Goal: Contribute content: Contribute content

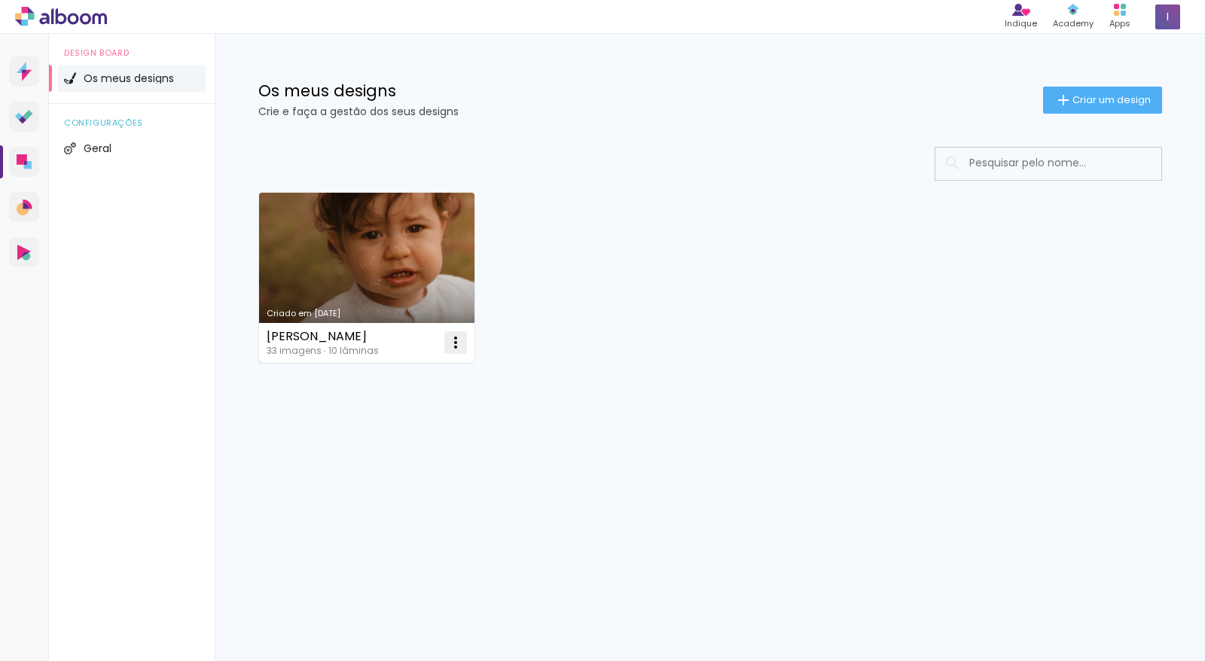
click at [456, 346] on iron-icon at bounding box center [456, 343] width 18 height 18
click at [412, 440] on paper-item "Excluir" at bounding box center [396, 441] width 148 height 30
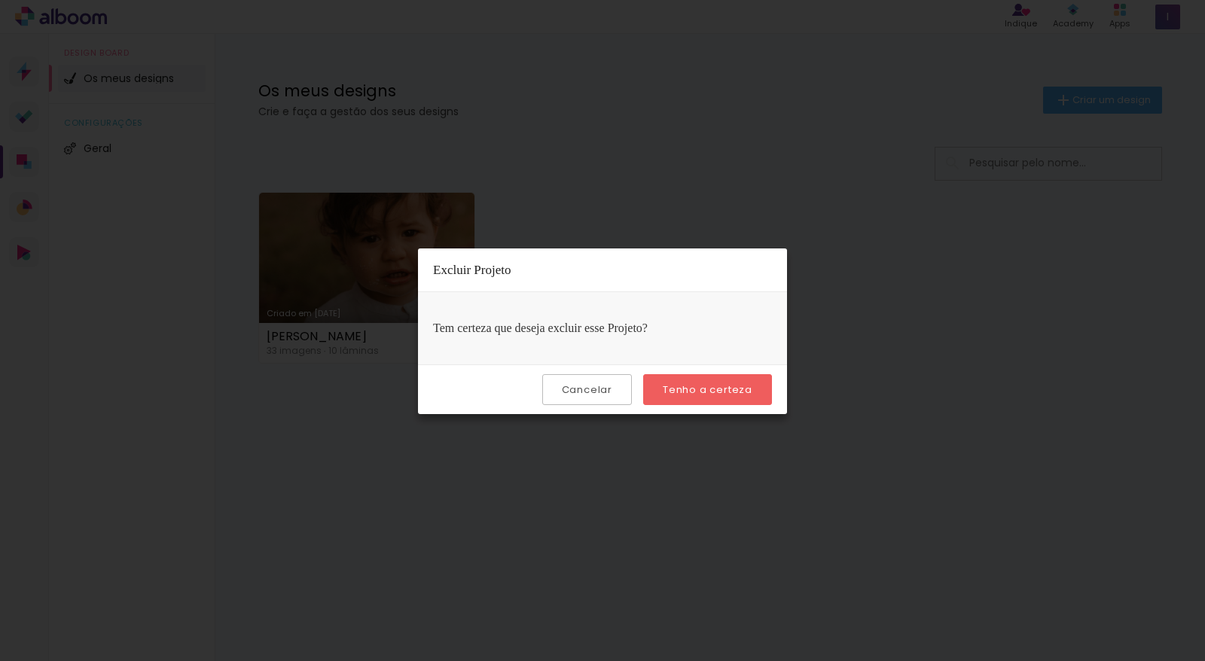
click at [0, 0] on slot "Tenho a certeza" at bounding box center [0, 0] width 0 height 0
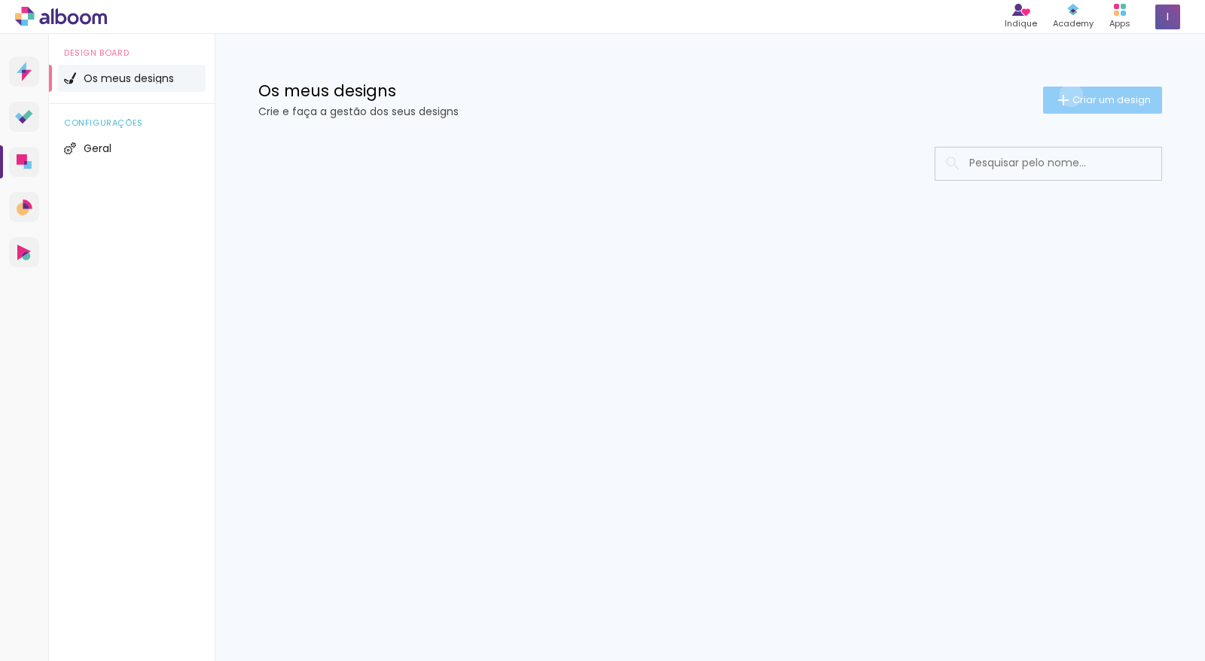
click at [1068, 95] on iron-icon at bounding box center [1064, 100] width 18 height 18
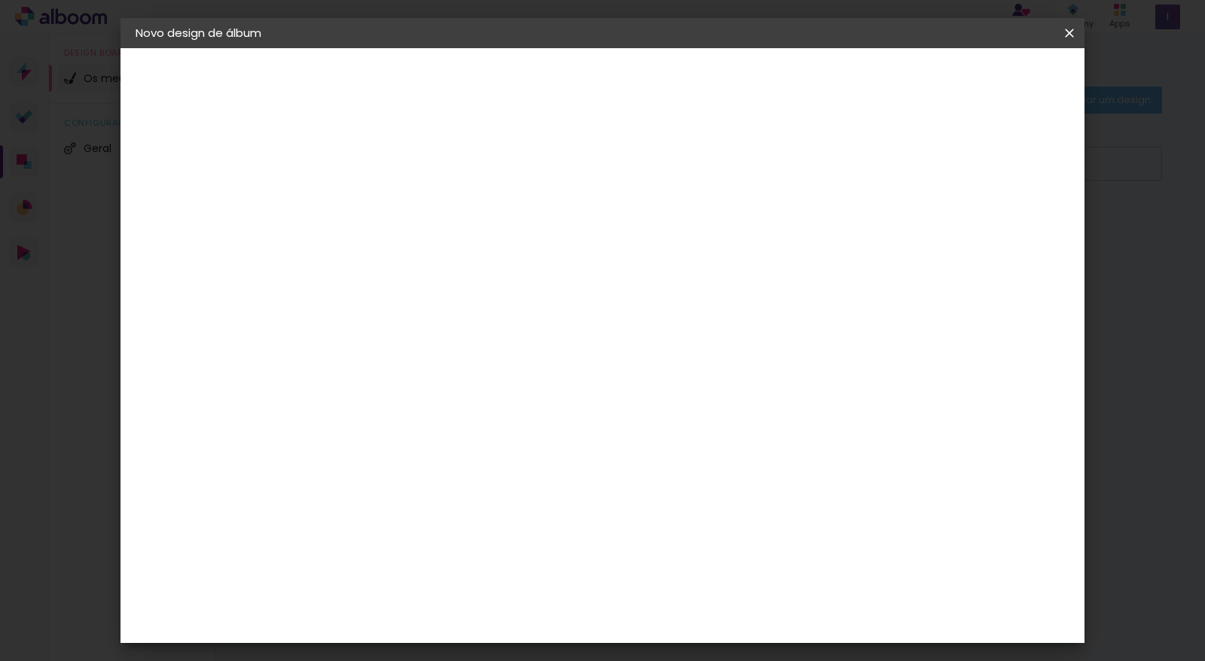
click at [0, 0] on paper-input-container "Título do álbum" at bounding box center [0, 0] width 0 height 0
type input "Batizado Gonçalo"
type paper-input "Batizado Gonçalo"
click at [536, 69] on paper-button "Avançar" at bounding box center [500, 80] width 74 height 26
click at [603, 237] on paper-item "Tamanho Livre" at bounding box center [546, 231] width 114 height 39
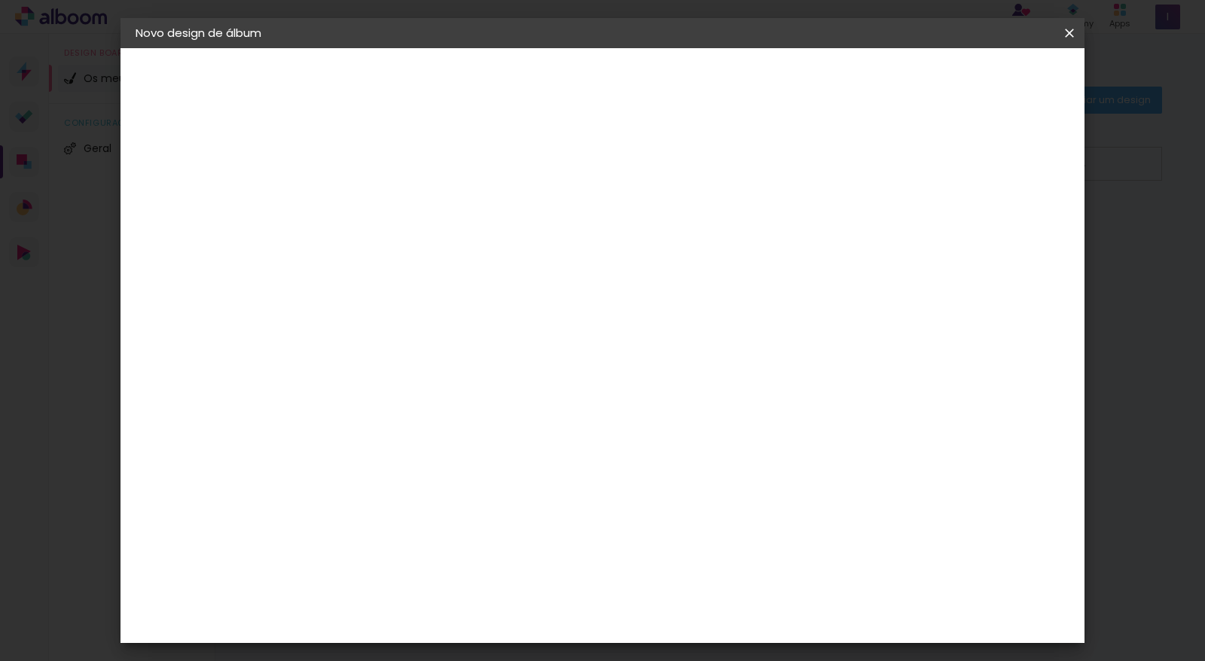
click at [0, 0] on slot "Avançar" at bounding box center [0, 0] width 0 height 0
click at [550, 233] on span "30" at bounding box center [541, 235] width 25 height 23
click at [346, 426] on input "30" at bounding box center [334, 424] width 39 height 23
type input "3"
type input "25"
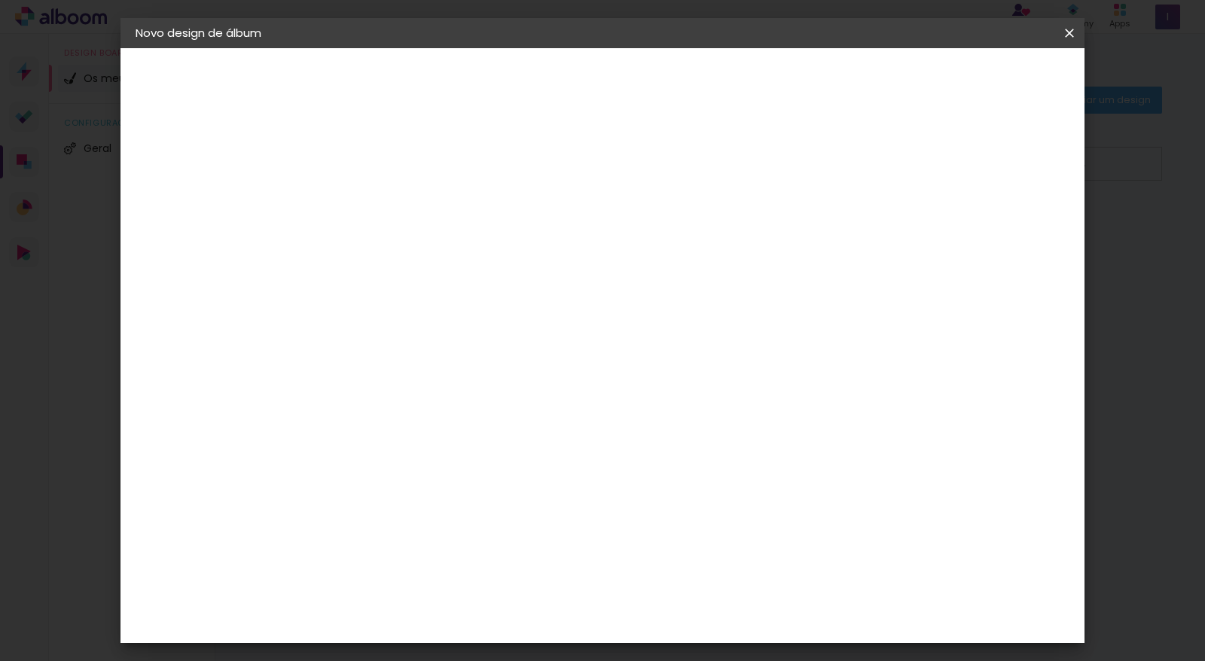
type paper-input "25"
click at [546, 237] on span "30" at bounding box center [541, 235] width 25 height 23
click at [541, 236] on span "30" at bounding box center [541, 235] width 25 height 23
drag, startPoint x: 693, startPoint y: 569, endPoint x: 710, endPoint y: 575, distance: 17.4
click at [695, 571] on input "60" at bounding box center [685, 571] width 39 height 23
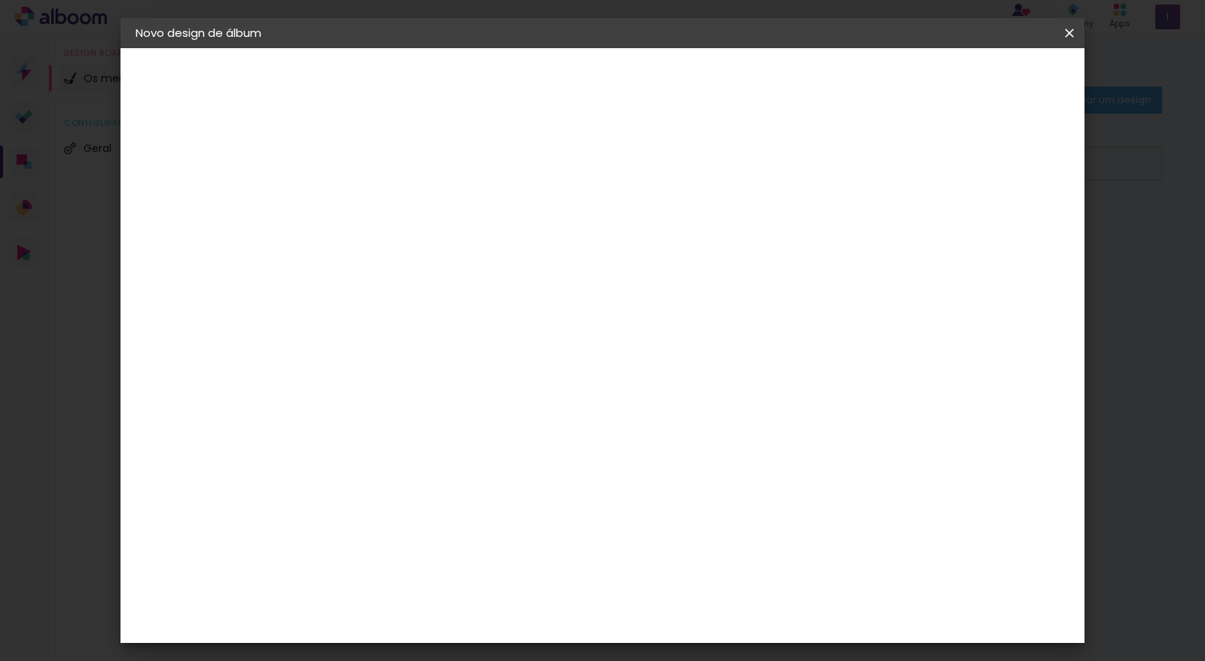
type input "50"
type paper-input "50"
click at [974, 80] on span "Iniciar design" at bounding box center [939, 80] width 69 height 11
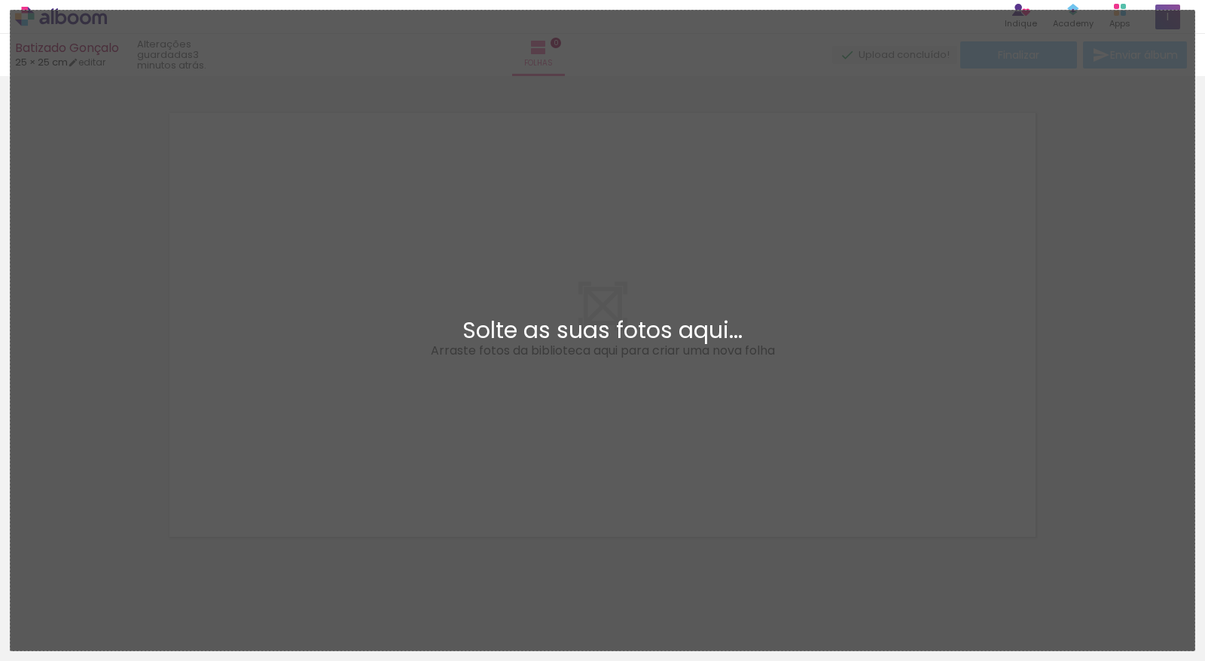
scroll to position [19, 0]
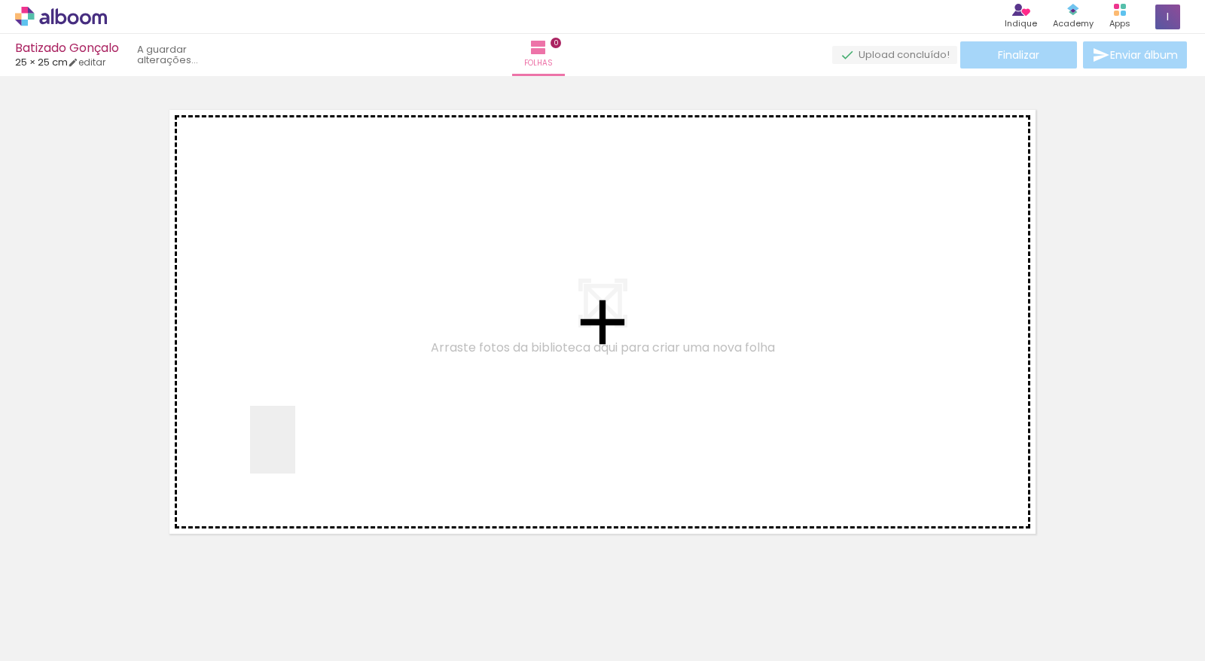
drag, startPoint x: 295, startPoint y: 451, endPoint x: 253, endPoint y: 616, distance: 170.3
click at [295, 451] on quentale-workspace at bounding box center [602, 330] width 1205 height 661
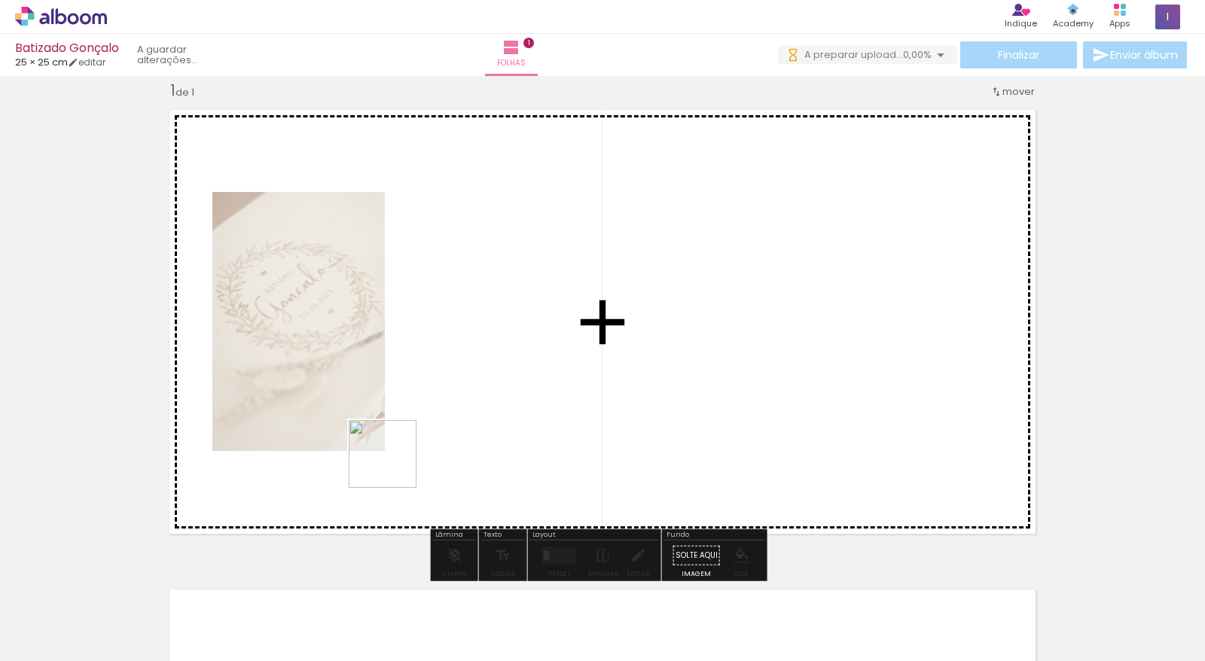
drag, startPoint x: 245, startPoint y: 621, endPoint x: 394, endPoint y: 466, distance: 215.2
click at [394, 466] on quentale-workspace at bounding box center [602, 330] width 1205 height 661
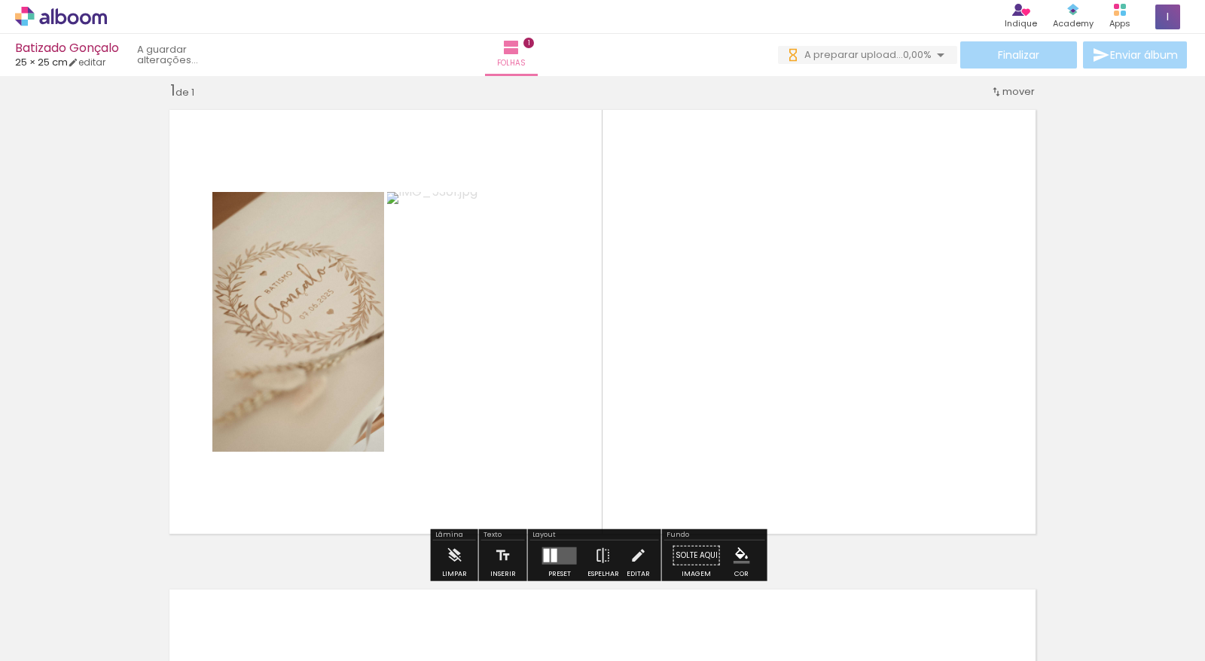
click at [555, 457] on quentale-workspace at bounding box center [602, 330] width 1205 height 661
click at [566, 442] on quentale-workspace at bounding box center [602, 330] width 1205 height 661
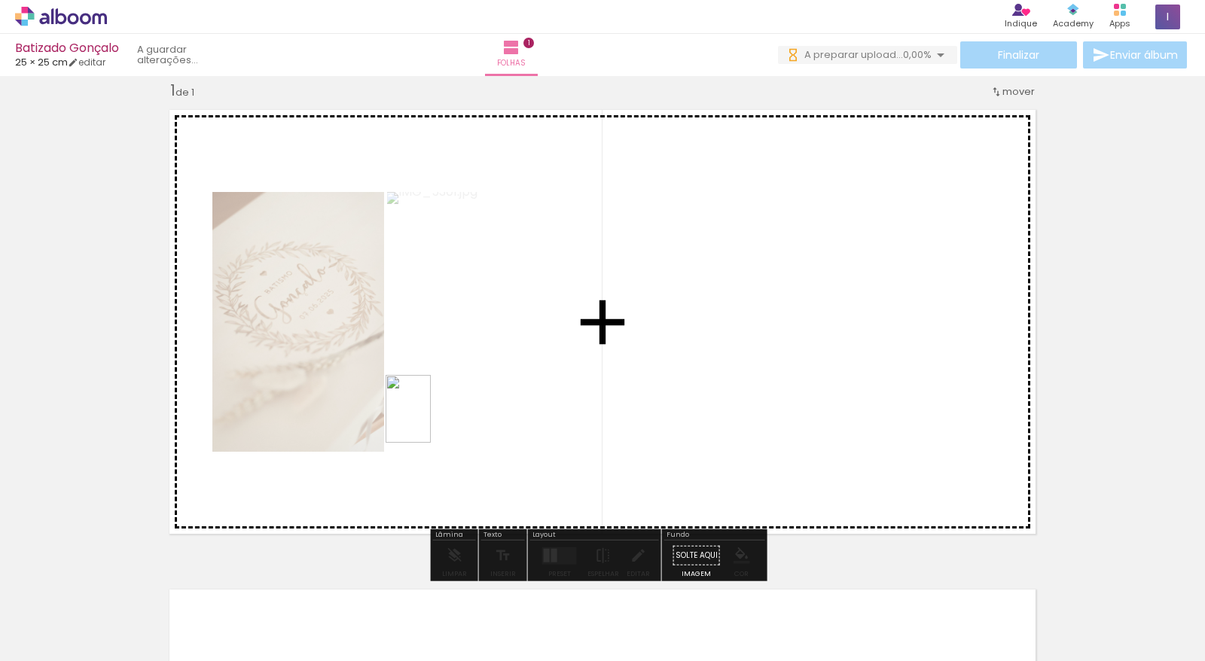
drag, startPoint x: 340, startPoint y: 595, endPoint x: 431, endPoint y: 420, distance: 196.7
click at [431, 420] on quentale-workspace at bounding box center [602, 330] width 1205 height 661
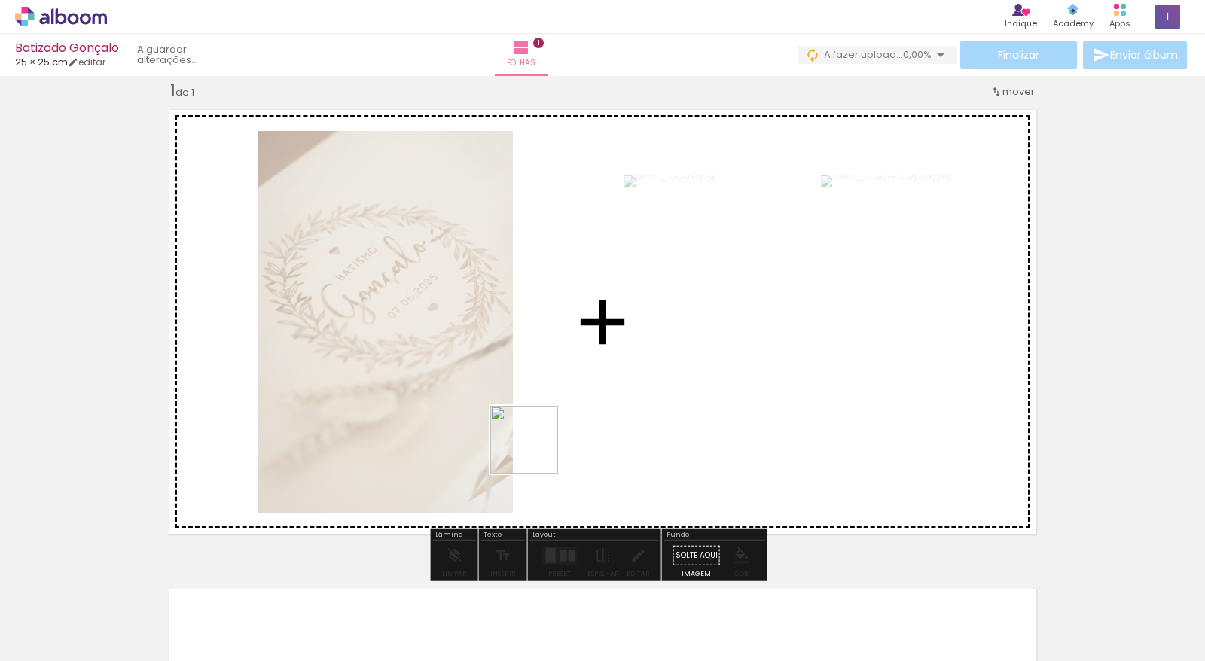
drag, startPoint x: 454, startPoint y: 579, endPoint x: 537, endPoint y: 448, distance: 155.1
click at [537, 448] on quentale-workspace at bounding box center [602, 330] width 1205 height 661
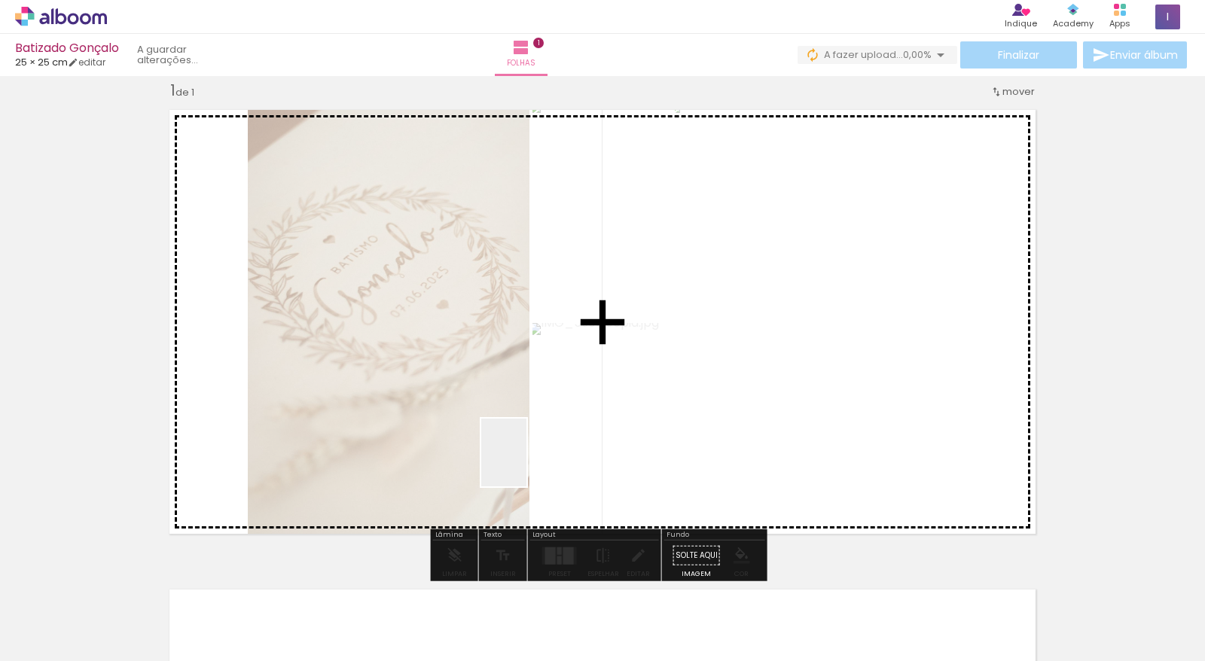
click at [527, 464] on quentale-workspace at bounding box center [602, 330] width 1205 height 661
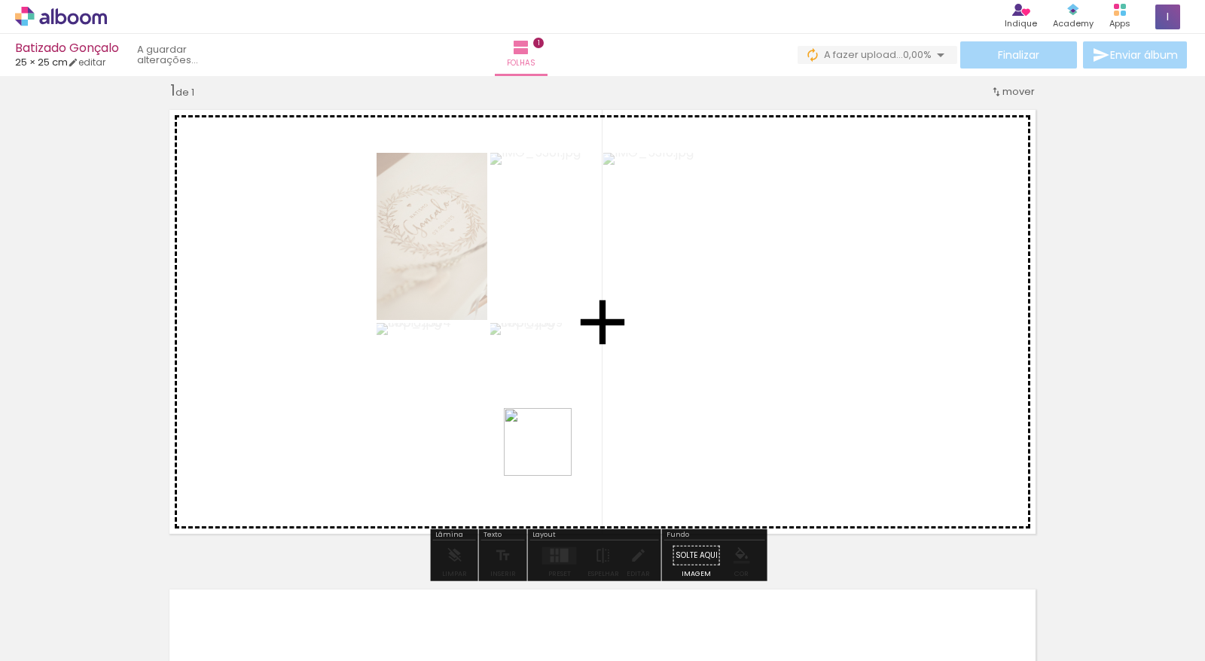
drag, startPoint x: 569, startPoint y: 617, endPoint x: 635, endPoint y: 621, distance: 66.4
click at [548, 453] on quentale-workspace at bounding box center [602, 330] width 1205 height 661
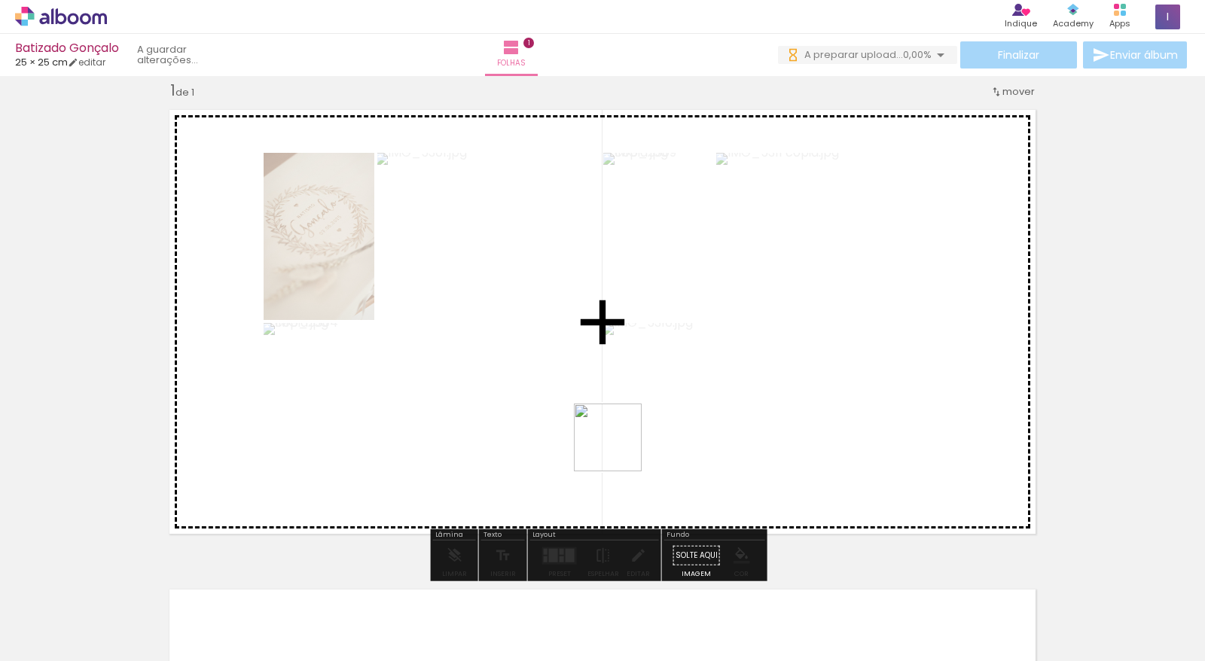
drag, startPoint x: 641, startPoint y: 572, endPoint x: 619, endPoint y: 449, distance: 125.5
click at [619, 449] on quentale-workspace at bounding box center [602, 330] width 1205 height 661
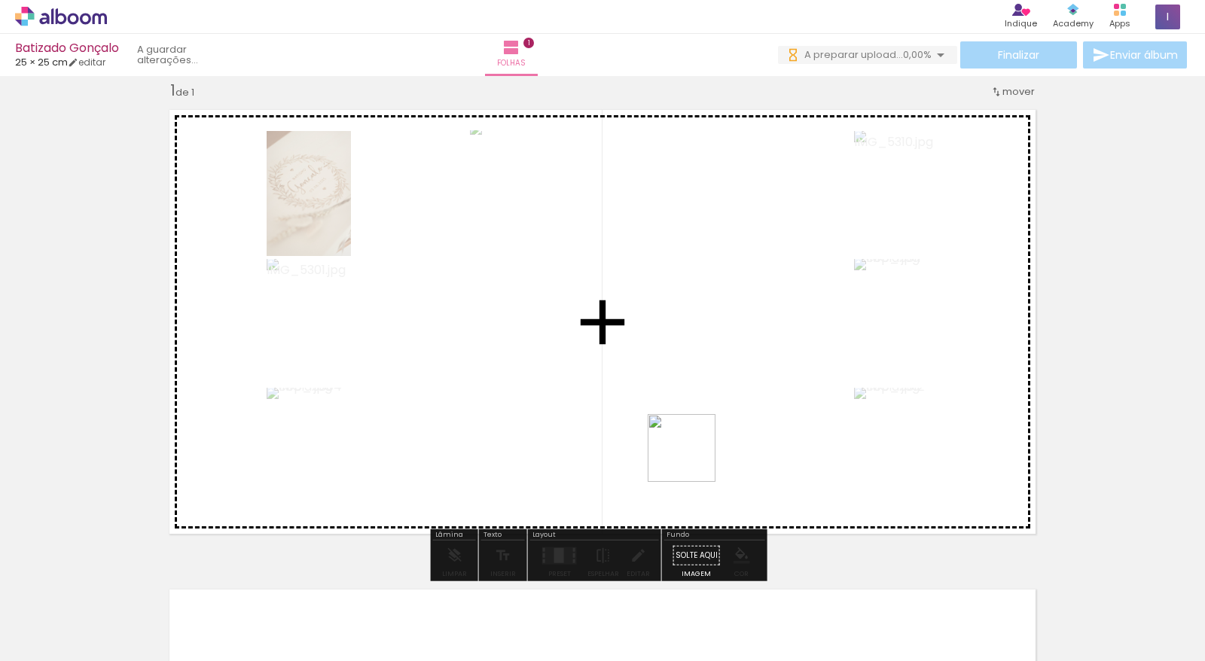
drag, startPoint x: 733, startPoint y: 575, endPoint x: 693, endPoint y: 459, distance: 122.0
click at [693, 459] on quentale-workspace at bounding box center [602, 330] width 1205 height 661
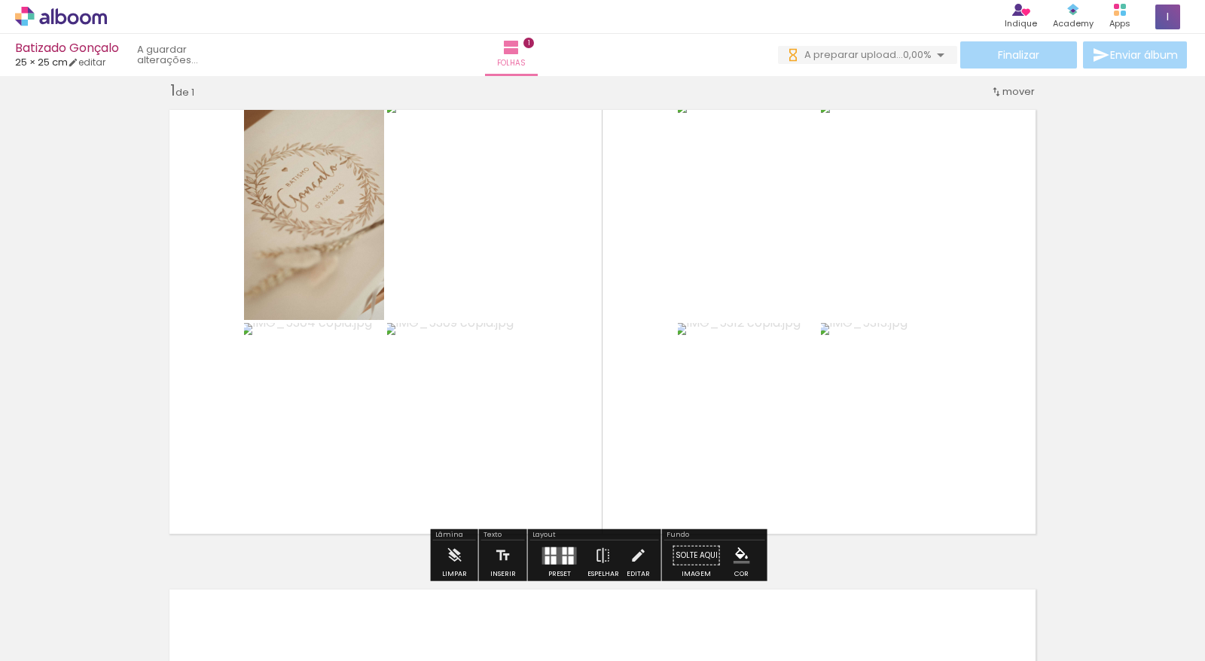
drag, startPoint x: 832, startPoint y: 609, endPoint x: 771, endPoint y: 438, distance: 181.5
click at [771, 438] on quentale-workspace at bounding box center [602, 330] width 1205 height 661
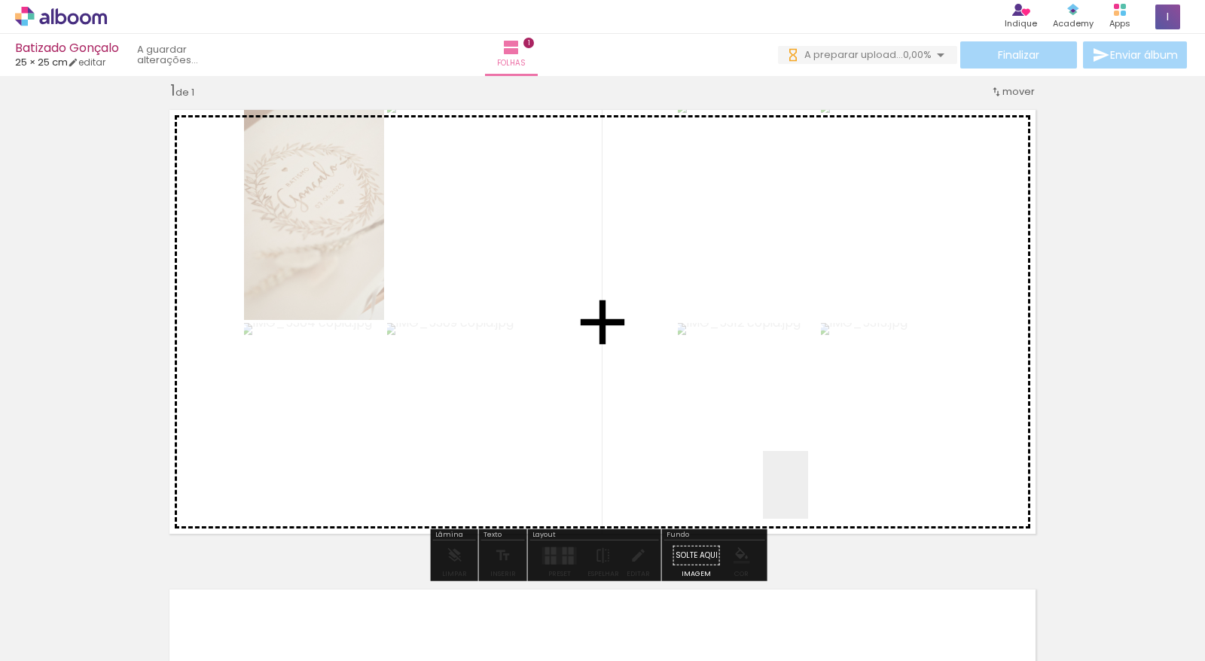
drag, startPoint x: 808, startPoint y: 496, endPoint x: 909, endPoint y: 602, distance: 146.0
click at [800, 484] on quentale-workspace at bounding box center [602, 330] width 1205 height 661
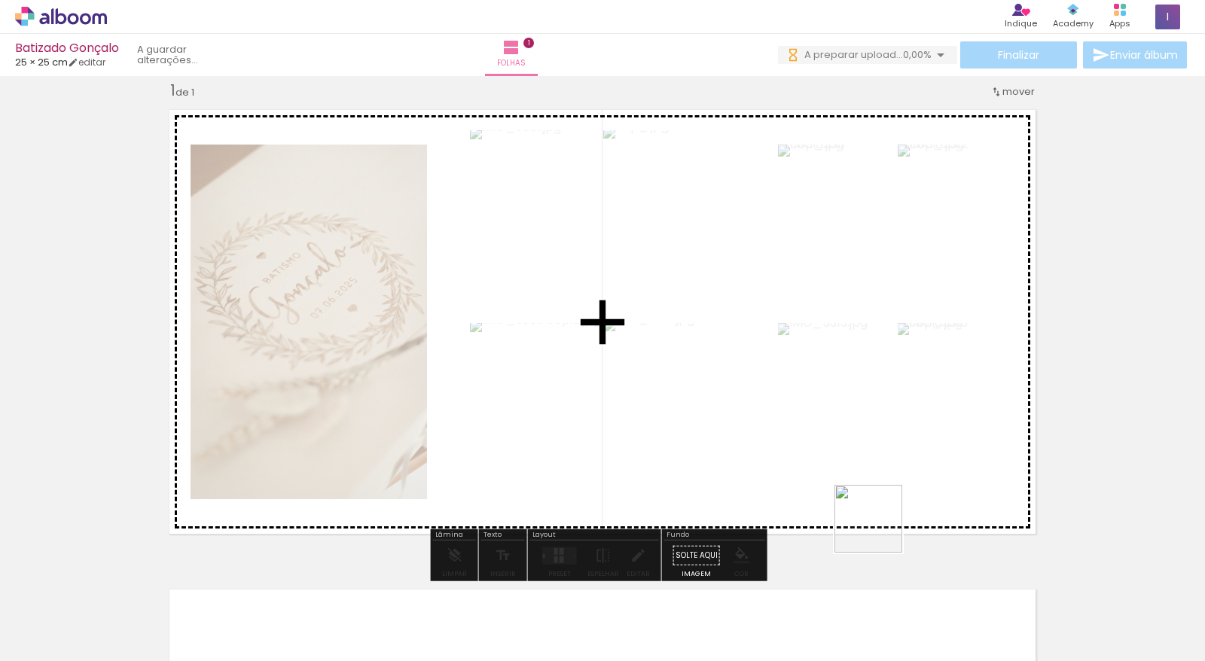
drag, startPoint x: 910, startPoint y: 600, endPoint x: 847, endPoint y: 554, distance: 77.8
click at [850, 469] on quentale-workspace at bounding box center [602, 330] width 1205 height 661
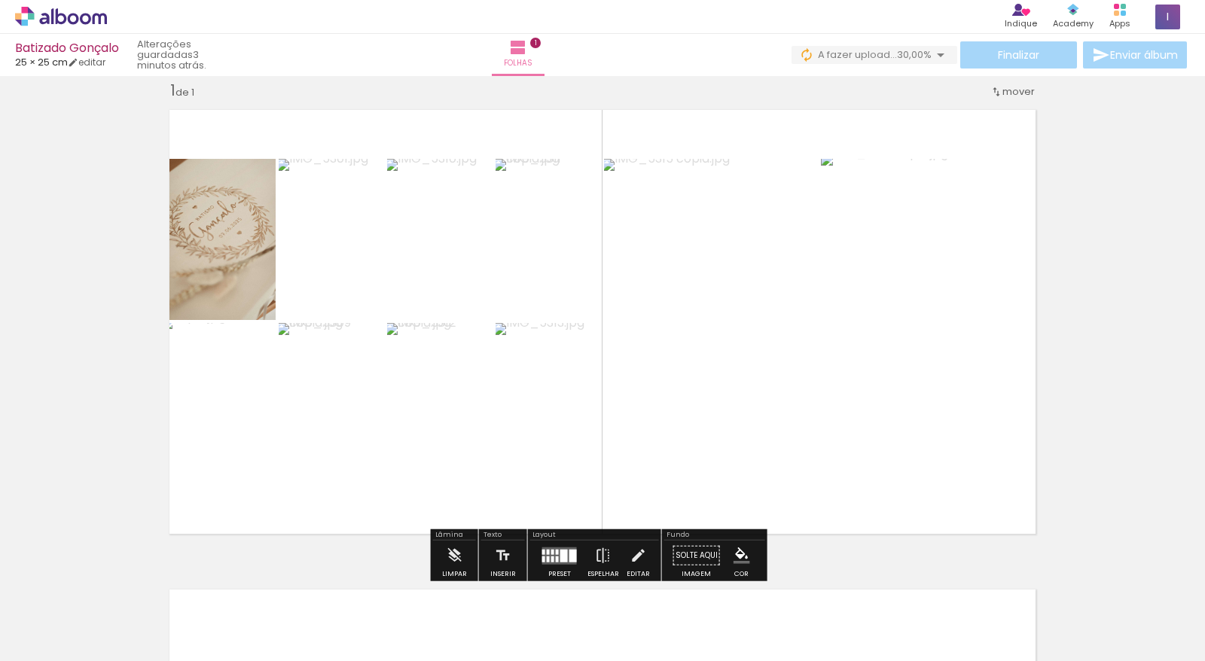
click at [0, 0] on slot "P&B" at bounding box center [0, 0] width 0 height 0
click at [556, 556] on div at bounding box center [557, 559] width 3 height 6
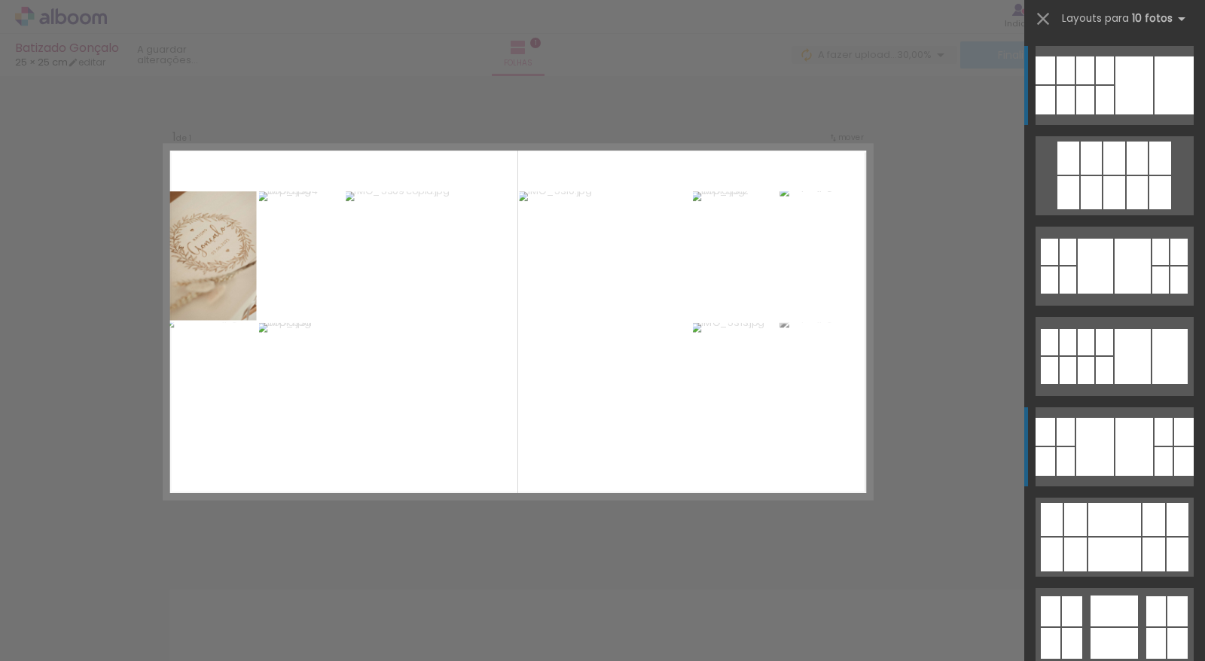
click at [1094, 84] on div at bounding box center [1085, 70] width 18 height 28
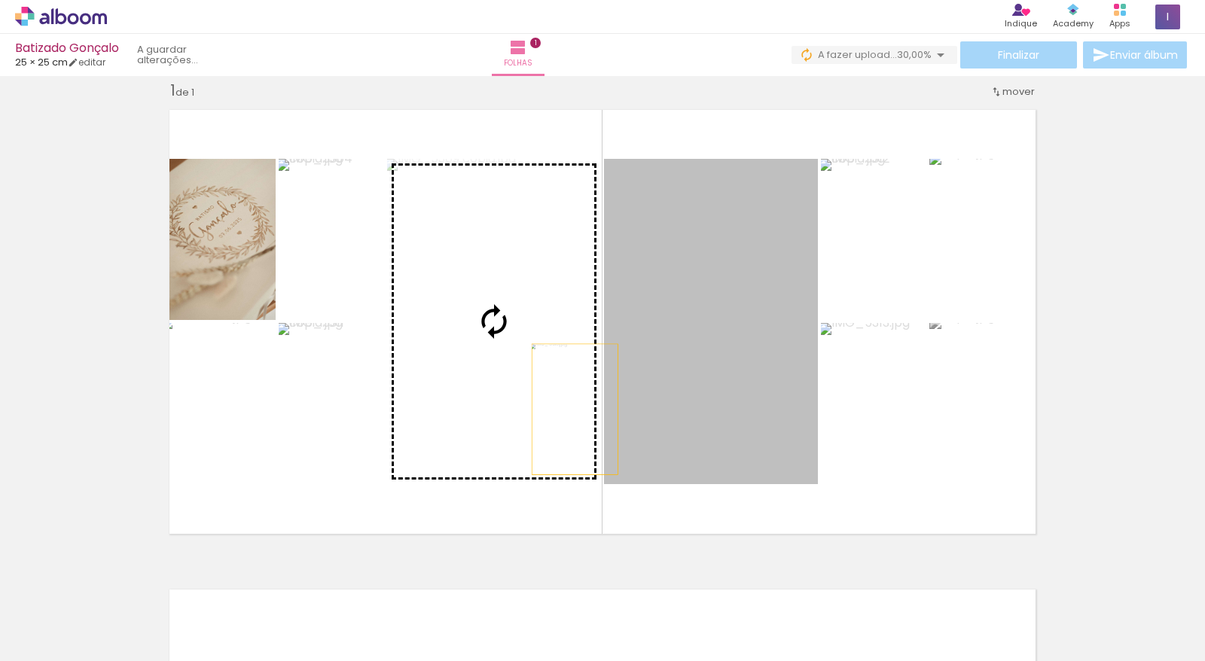
drag, startPoint x: 746, startPoint y: 407, endPoint x: 569, endPoint y: 409, distance: 177.0
click at [0, 0] on slot at bounding box center [0, 0] width 0 height 0
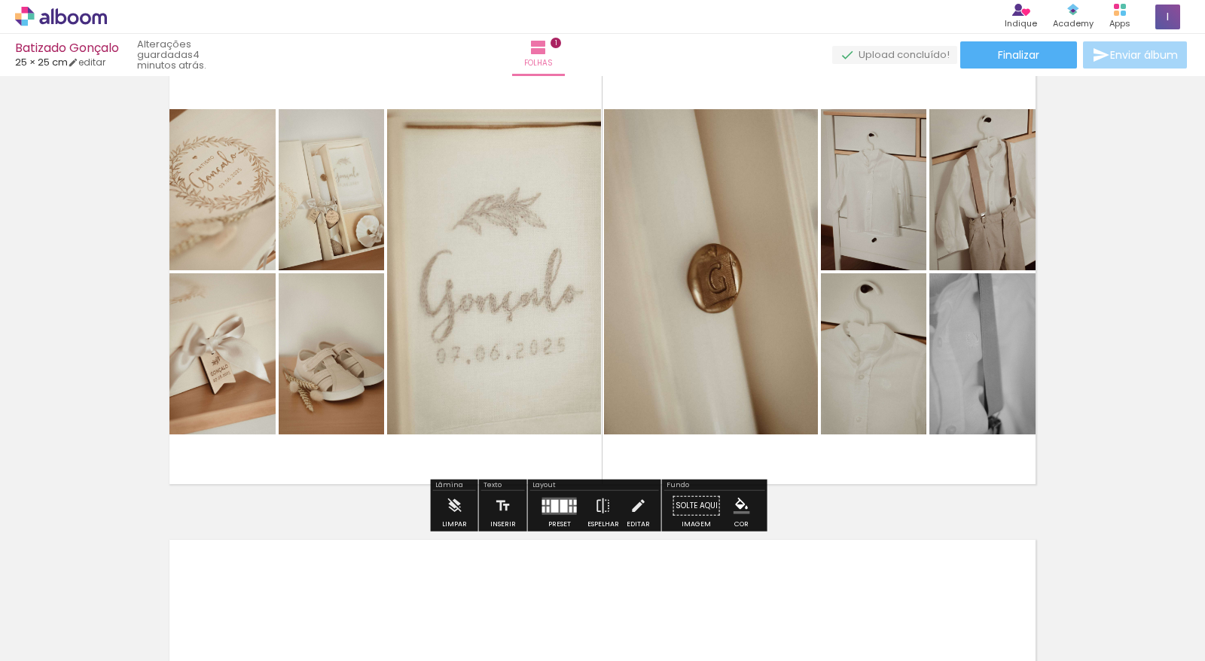
scroll to position [68, 0]
click at [0, 0] on slot "P&B" at bounding box center [0, 0] width 0 height 0
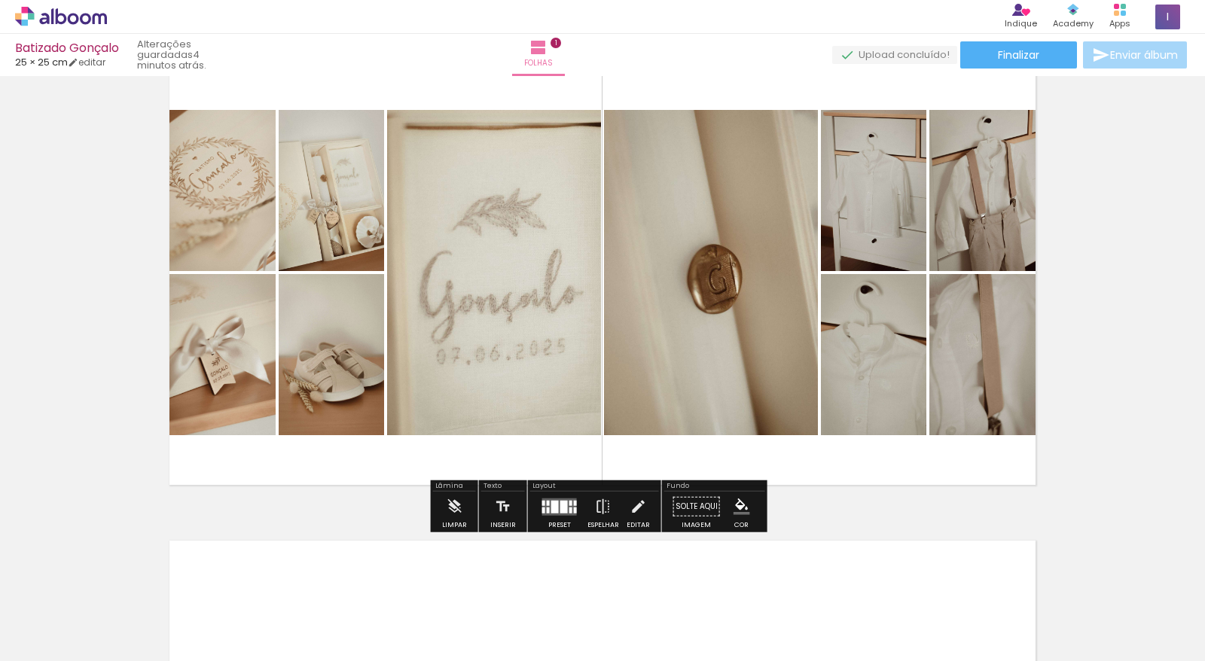
click at [1094, 392] on div "Inserir folha 1 de 1" at bounding box center [602, 494] width 1205 height 960
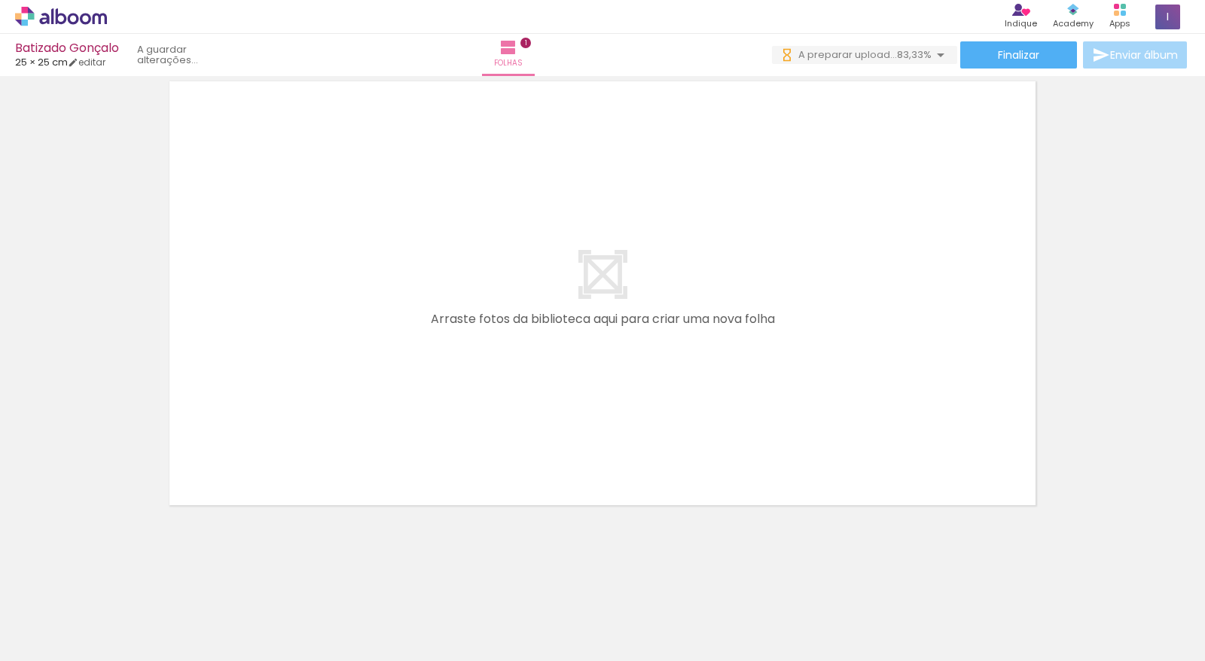
scroll to position [0, 609]
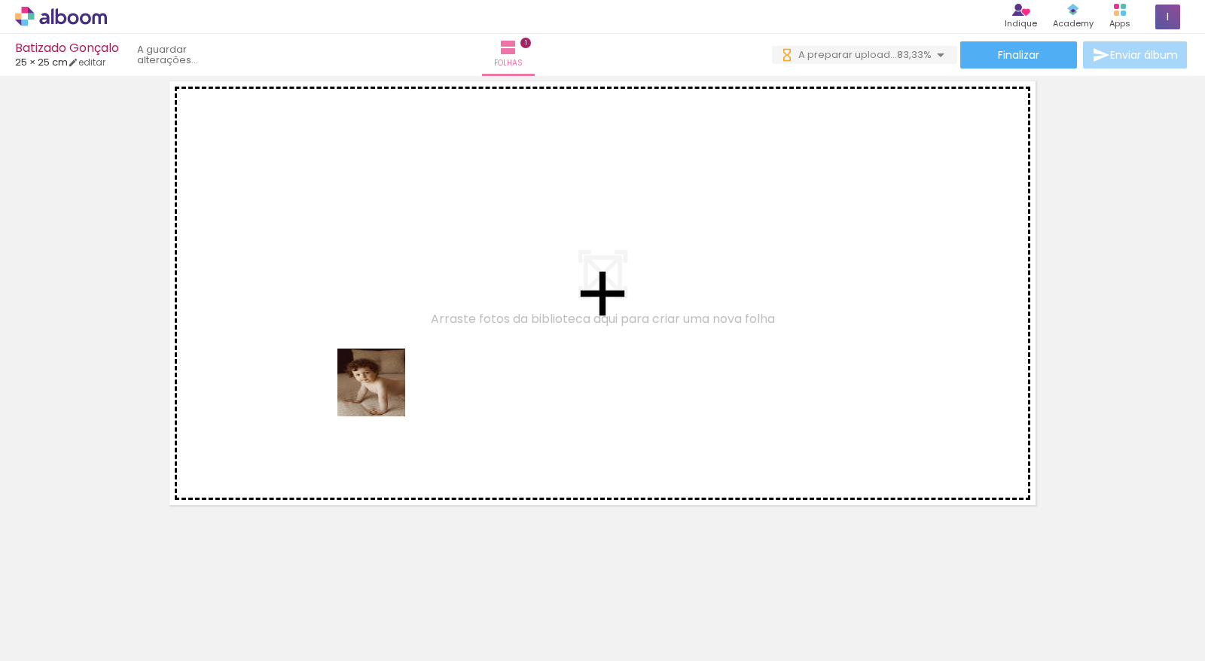
drag, startPoint x: 402, startPoint y: 609, endPoint x: 383, endPoint y: 394, distance: 216.3
click at [383, 394] on quentale-workspace at bounding box center [602, 330] width 1205 height 661
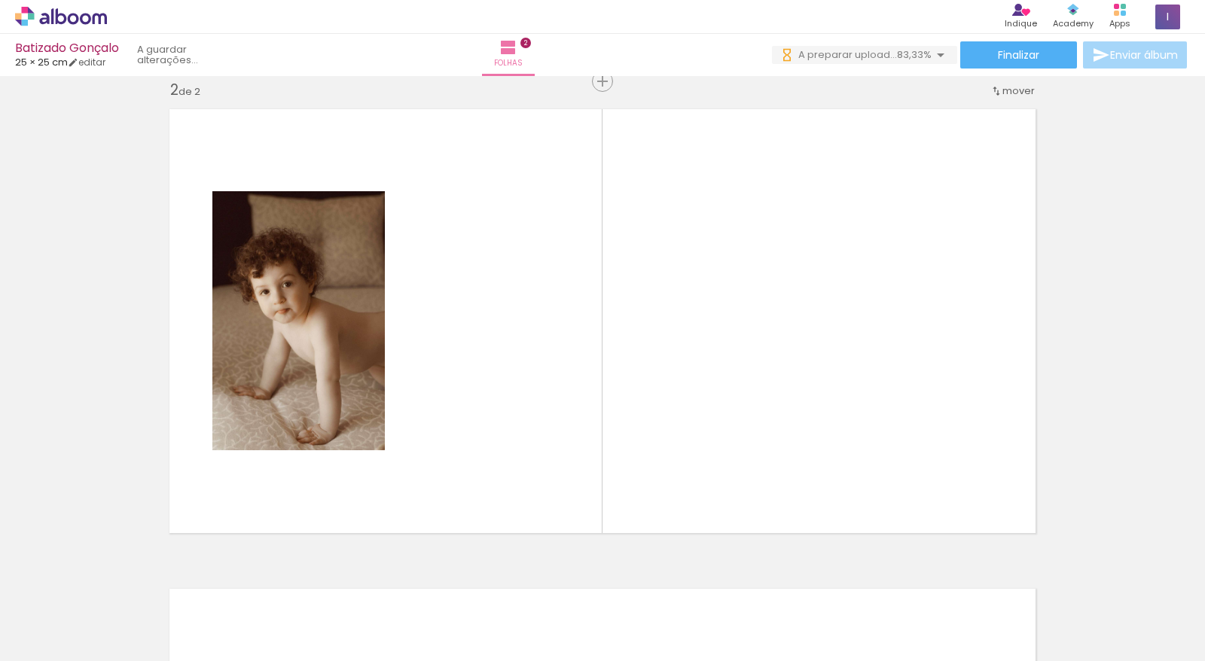
scroll to position [499, 0]
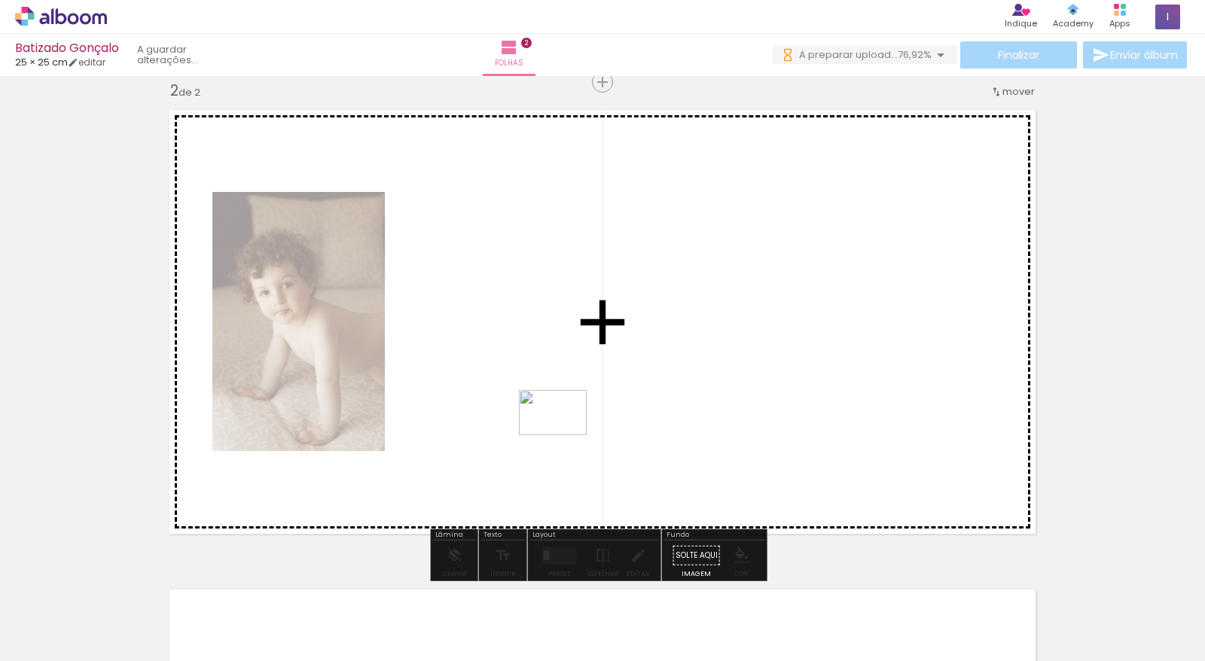
click at [564, 435] on quentale-workspace at bounding box center [602, 330] width 1205 height 661
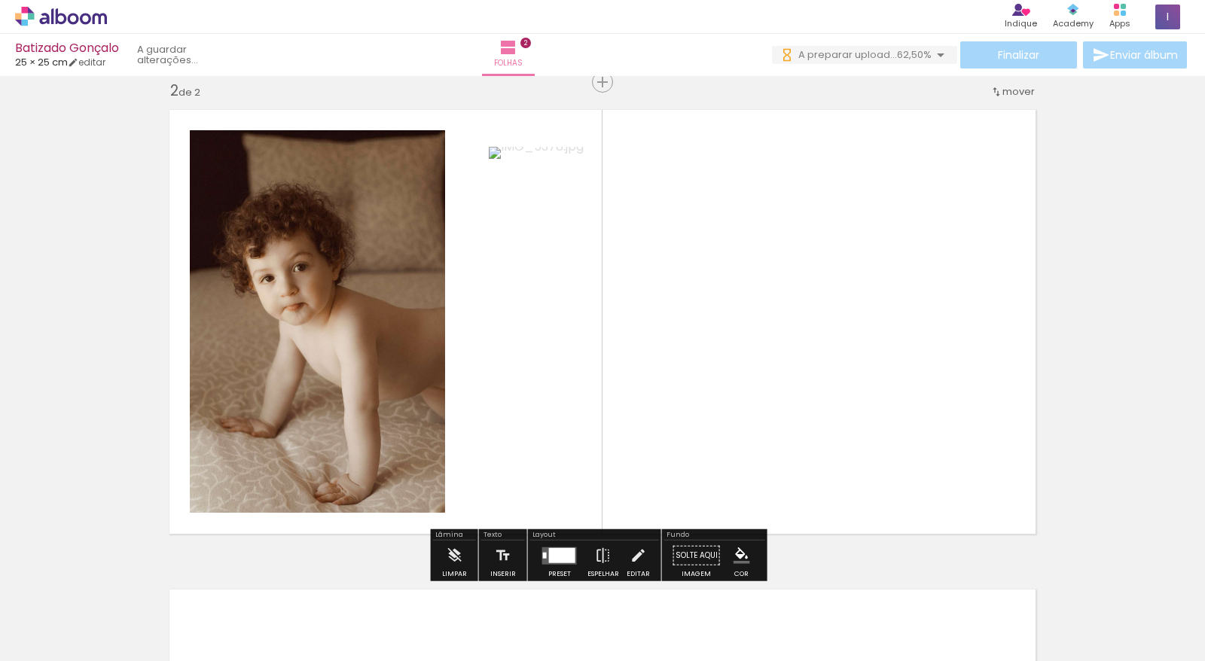
click at [0, 0] on slot "P&B" at bounding box center [0, 0] width 0 height 0
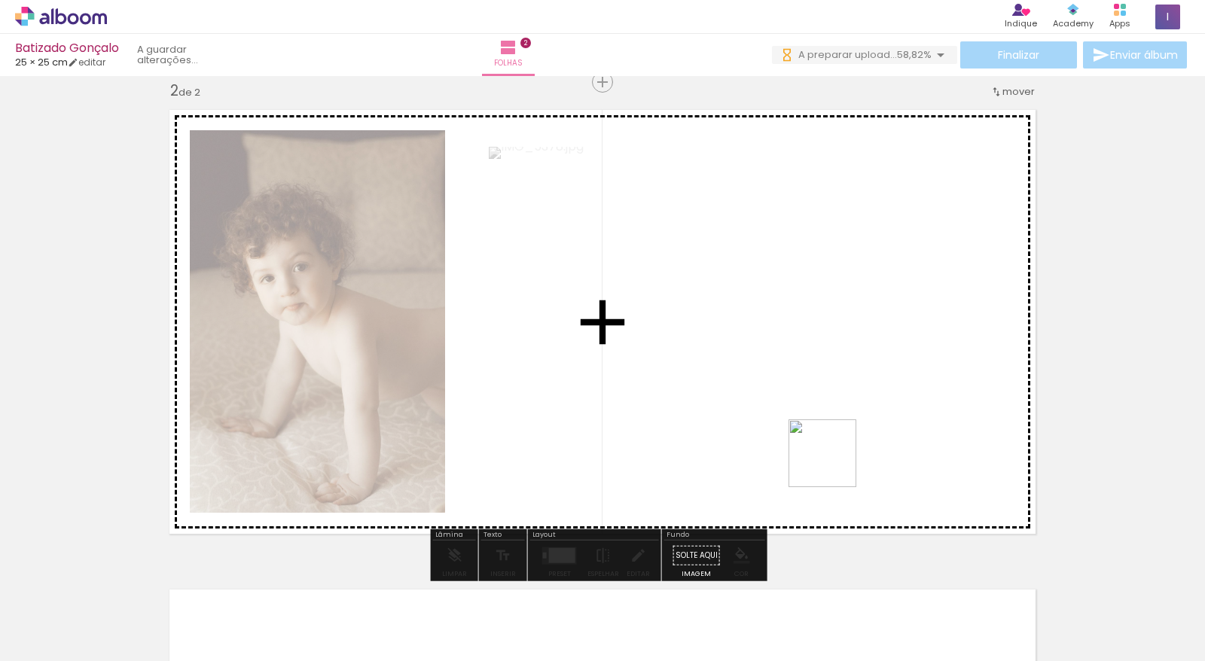
drag, startPoint x: 821, startPoint y: 531, endPoint x: 834, endPoint y: 464, distance: 68.3
click at [834, 464] on quentale-workspace at bounding box center [602, 330] width 1205 height 661
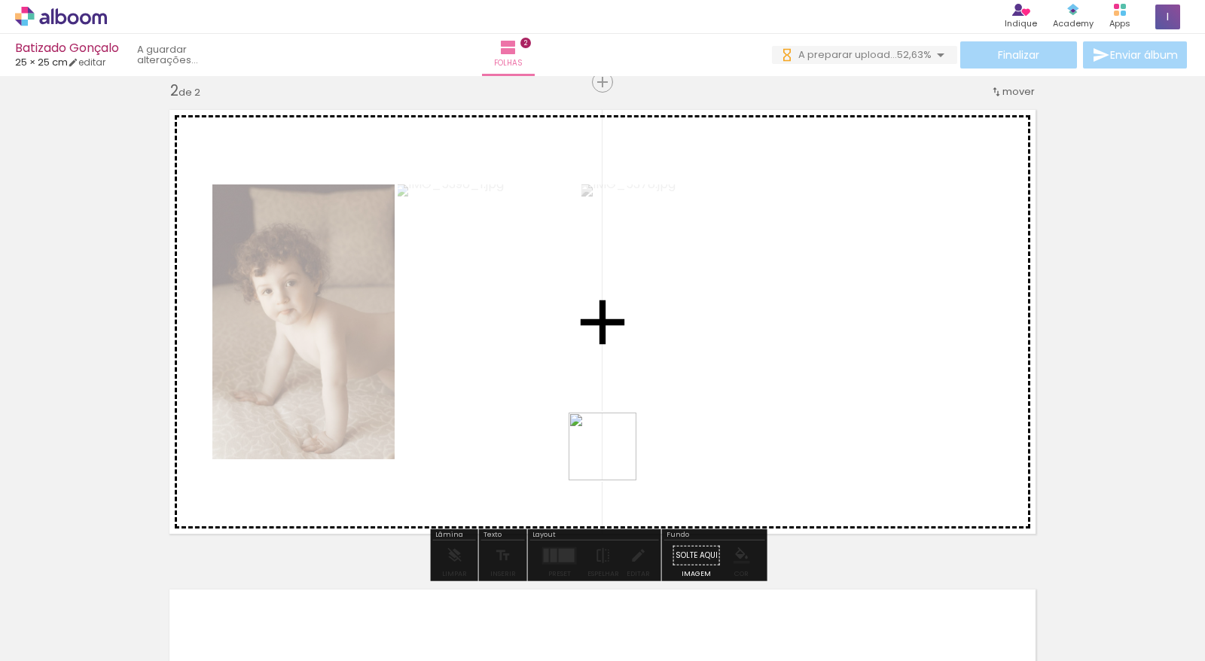
drag, startPoint x: 614, startPoint y: 458, endPoint x: 1009, endPoint y: 652, distance: 439.6
click at [612, 451] on quentale-workspace at bounding box center [602, 330] width 1205 height 661
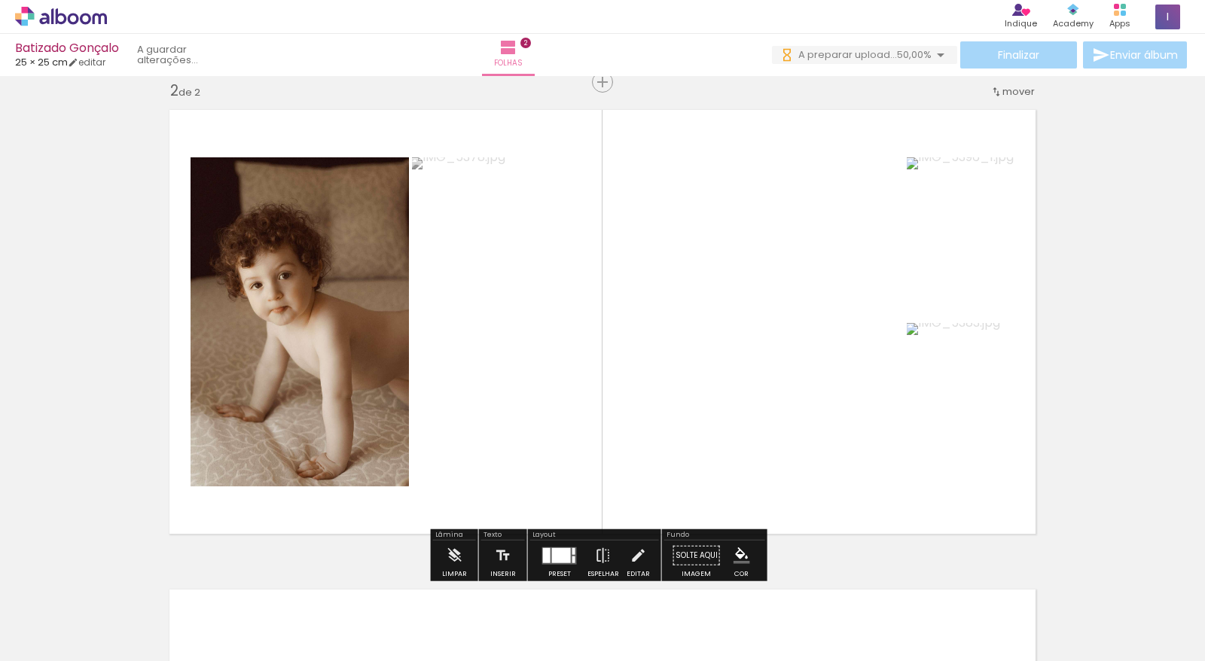
click at [960, 508] on quentale-workspace at bounding box center [602, 330] width 1205 height 661
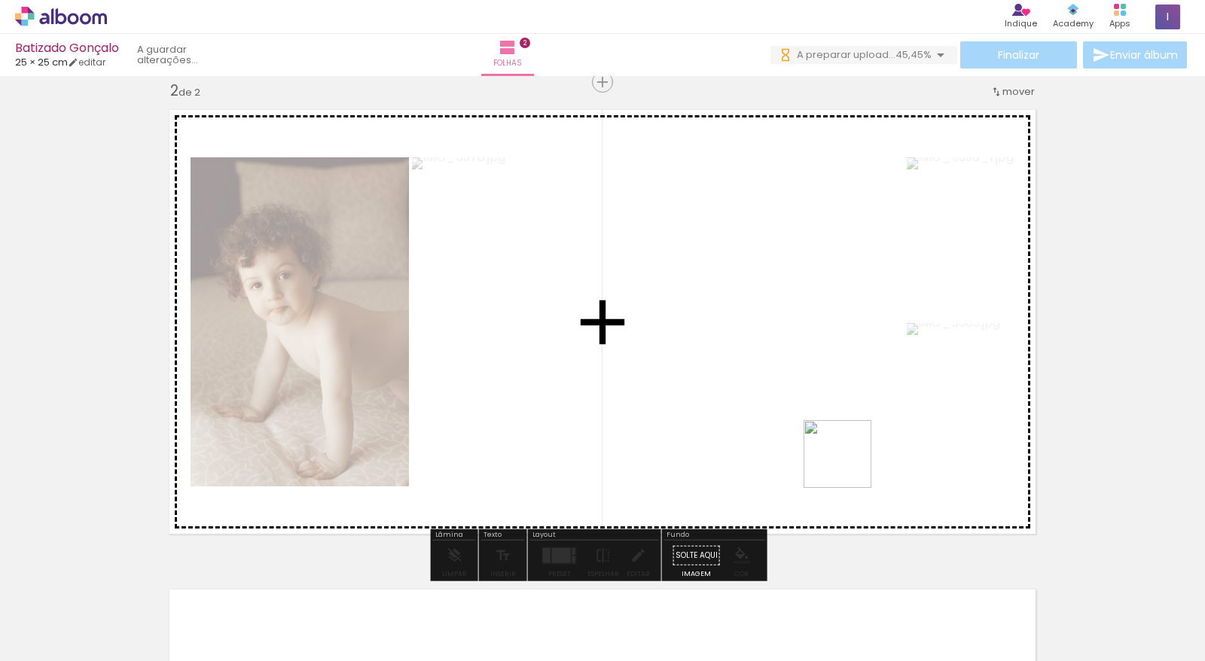
drag, startPoint x: 1034, startPoint y: 591, endPoint x: 847, endPoint y: 465, distance: 226.3
click at [847, 465] on quentale-workspace at bounding box center [602, 330] width 1205 height 661
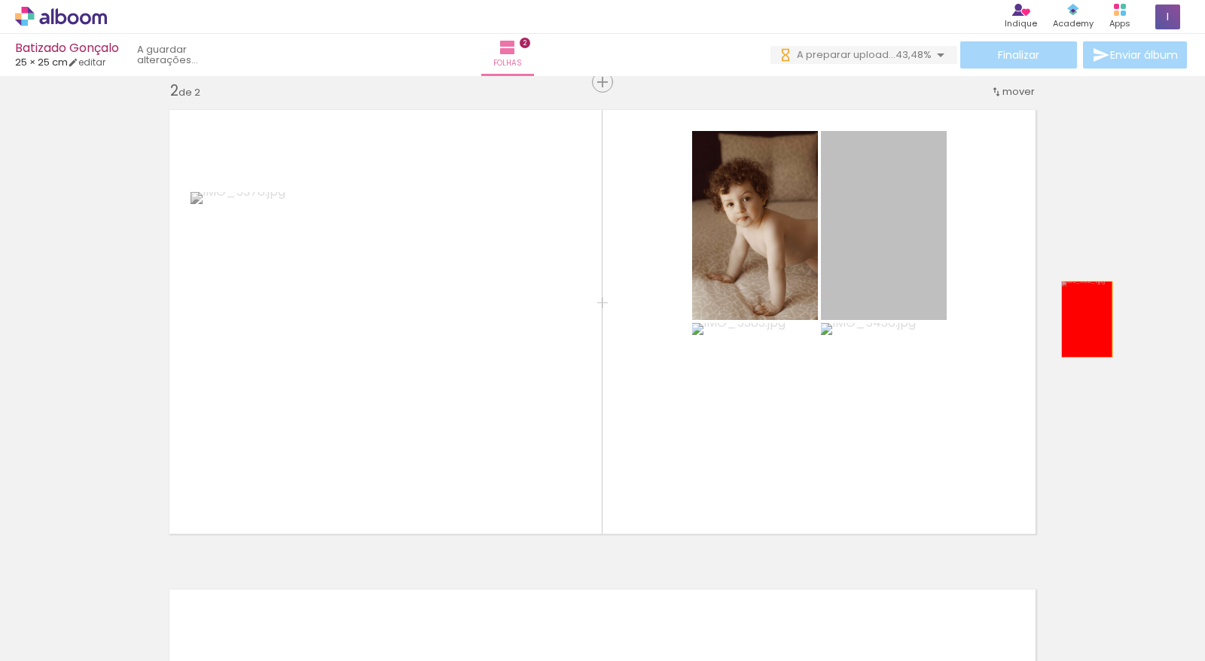
drag, startPoint x: 850, startPoint y: 273, endPoint x: 978, endPoint y: 507, distance: 266.0
click at [1081, 319] on div "Inserir folha 1 de 2 Inserir folha 2 de 2" at bounding box center [602, 303] width 1205 height 1440
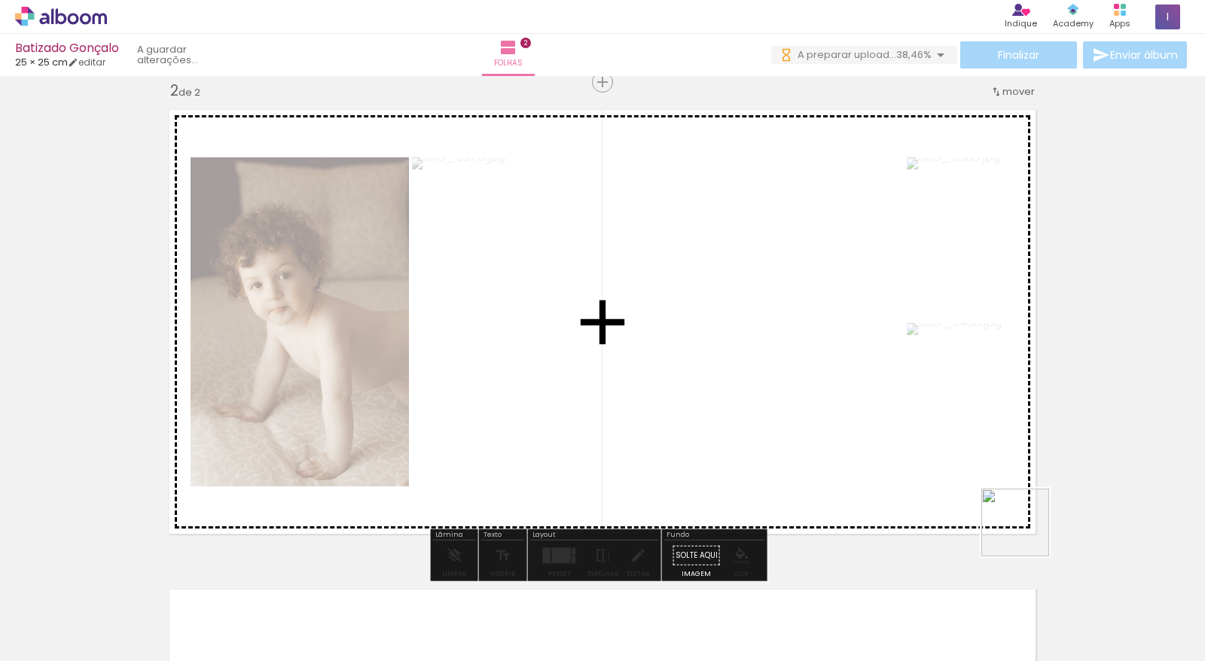
drag, startPoint x: 1146, startPoint y: 619, endPoint x: 942, endPoint y: 476, distance: 248.7
click at [942, 476] on quentale-workspace at bounding box center [602, 330] width 1205 height 661
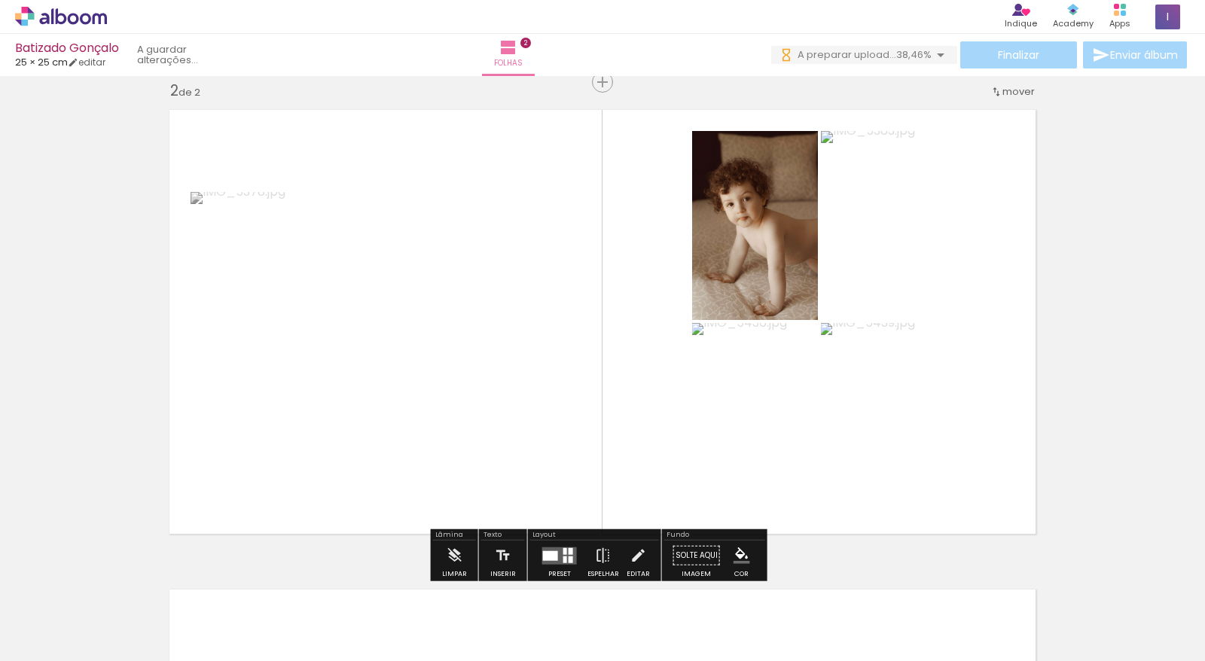
scroll to position [0, 1116]
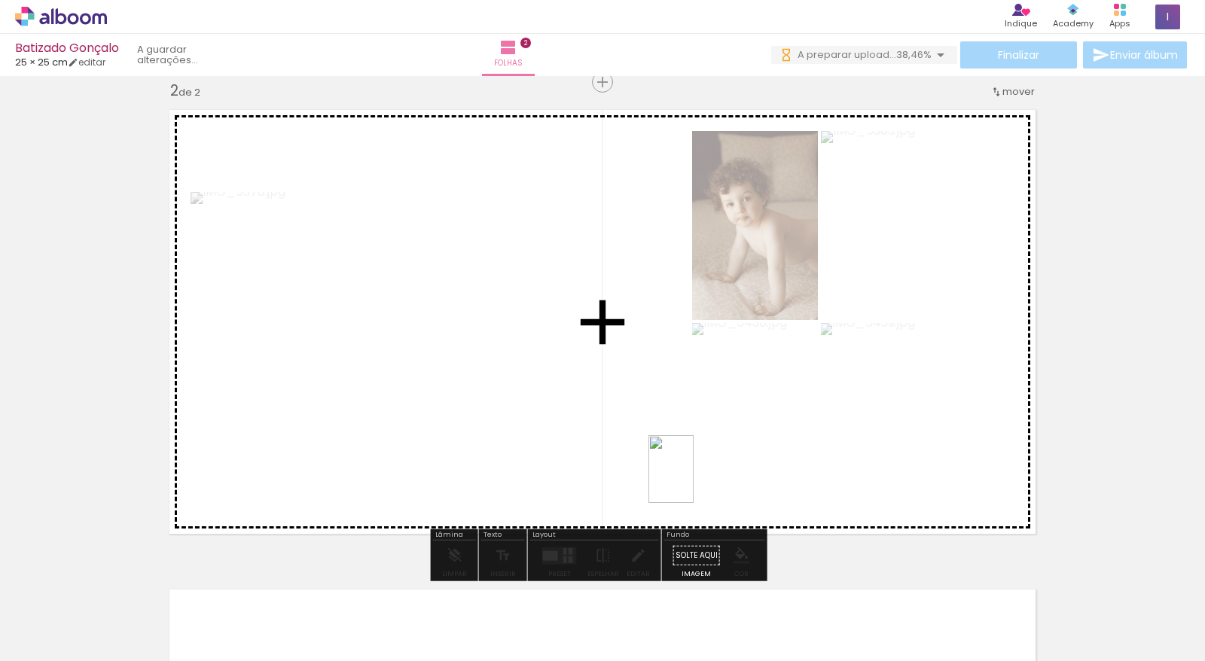
drag, startPoint x: 735, startPoint y: 633, endPoint x: 694, endPoint y: 481, distance: 157.7
click at [694, 481] on quentale-workspace at bounding box center [602, 330] width 1205 height 661
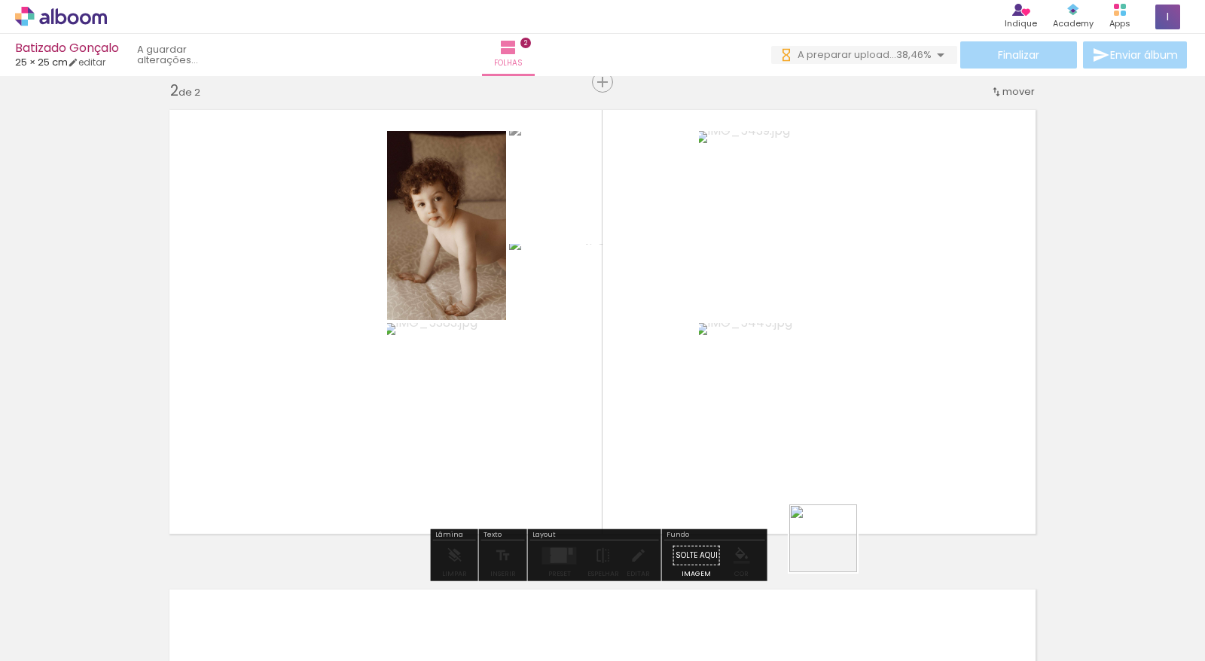
drag, startPoint x: 835, startPoint y: 550, endPoint x: 862, endPoint y: 492, distance: 64.3
click at [862, 492] on quentale-workspace at bounding box center [602, 330] width 1205 height 661
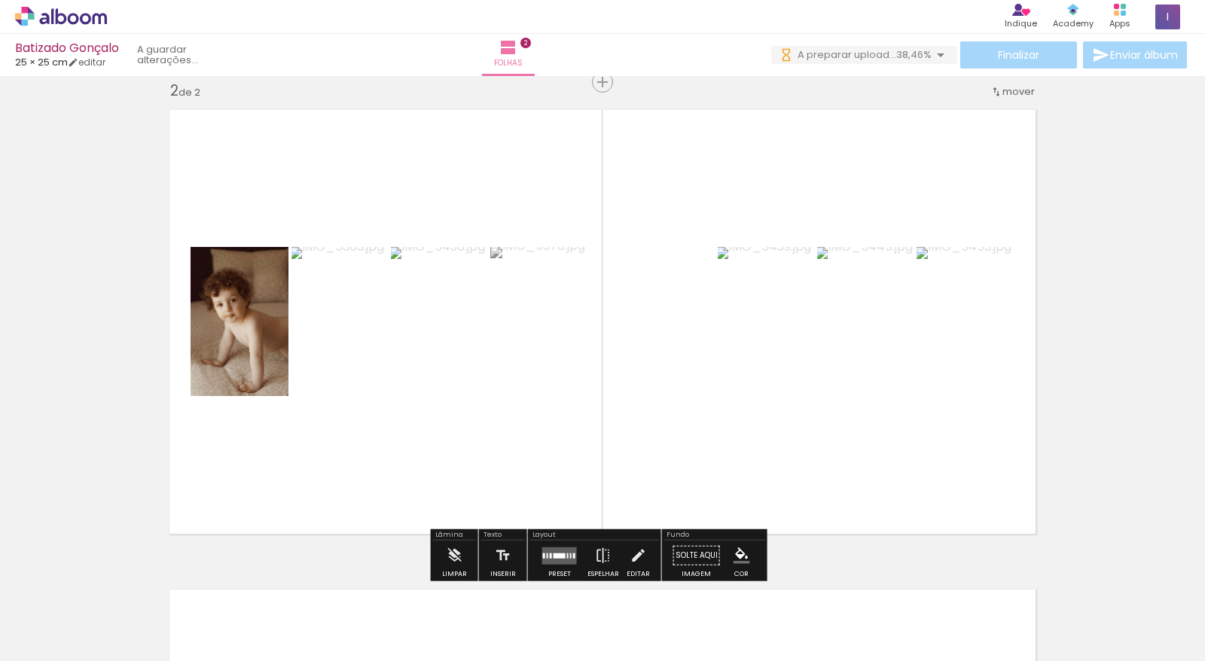
click at [559, 554] on div at bounding box center [560, 555] width 12 height 5
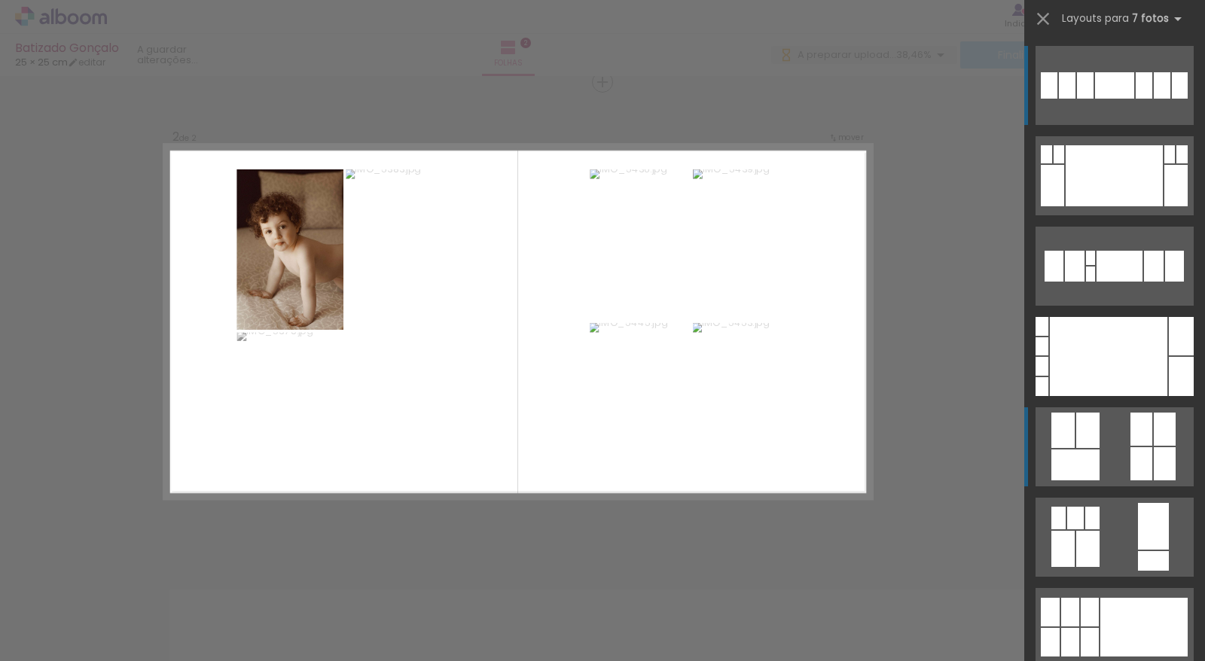
click at [1086, 99] on div at bounding box center [1085, 85] width 17 height 26
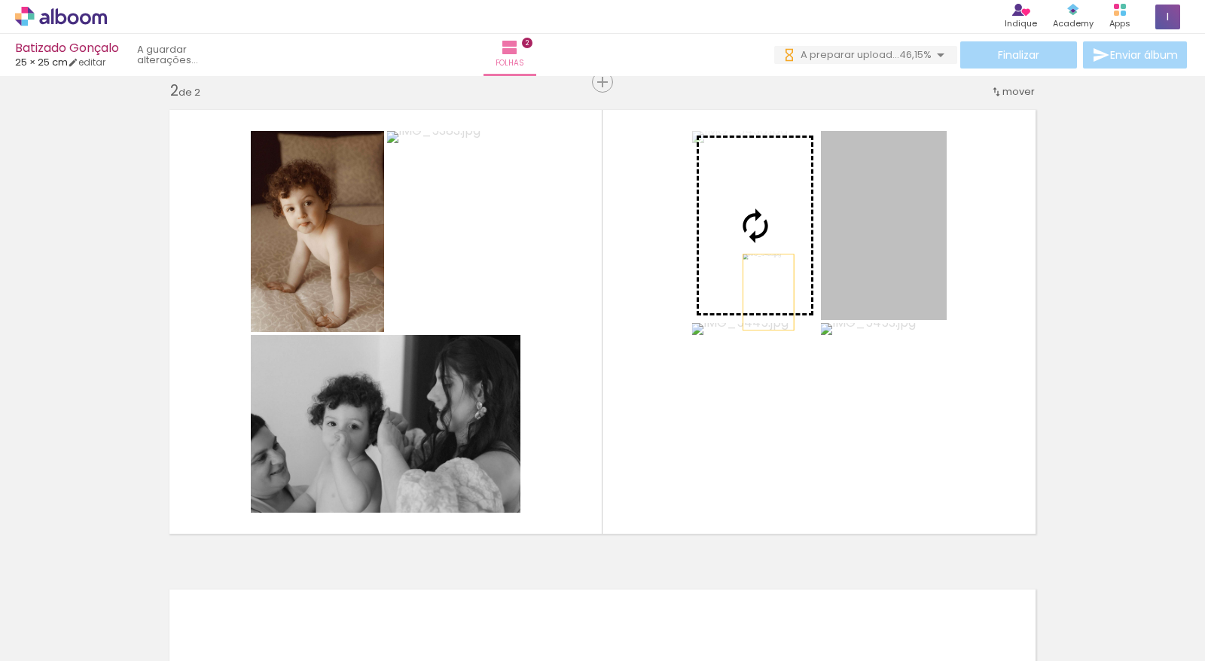
drag, startPoint x: 867, startPoint y: 294, endPoint x: 725, endPoint y: 293, distance: 141.6
click at [0, 0] on slot at bounding box center [0, 0] width 0 height 0
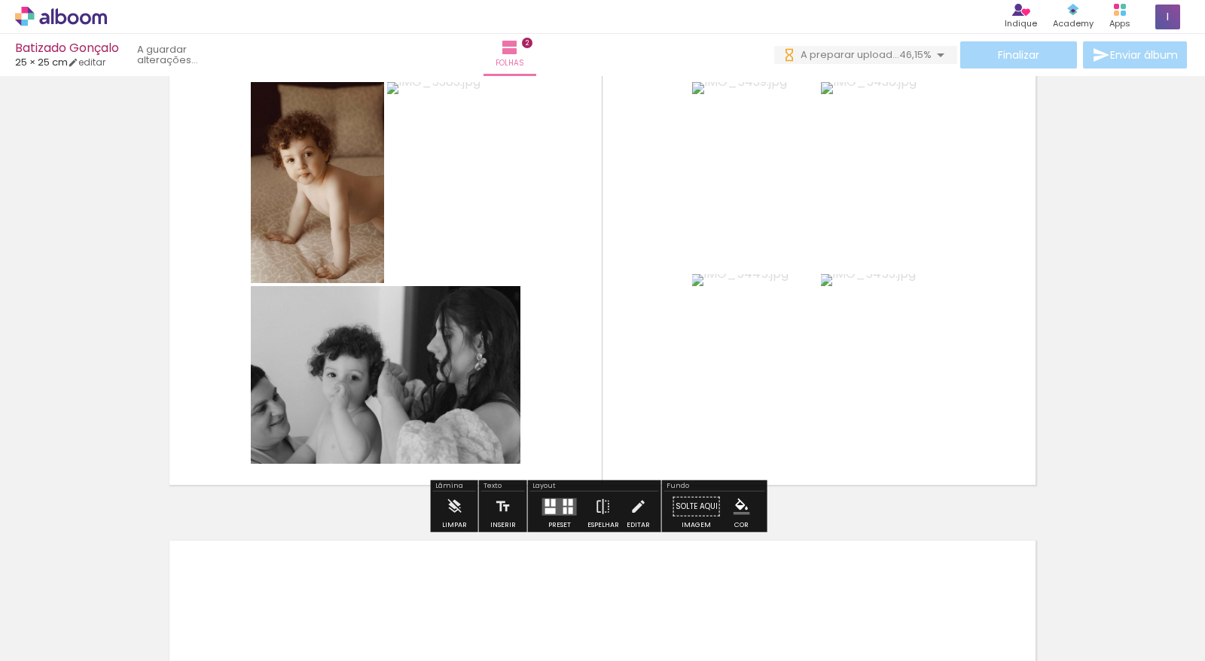
scroll to position [563, 0]
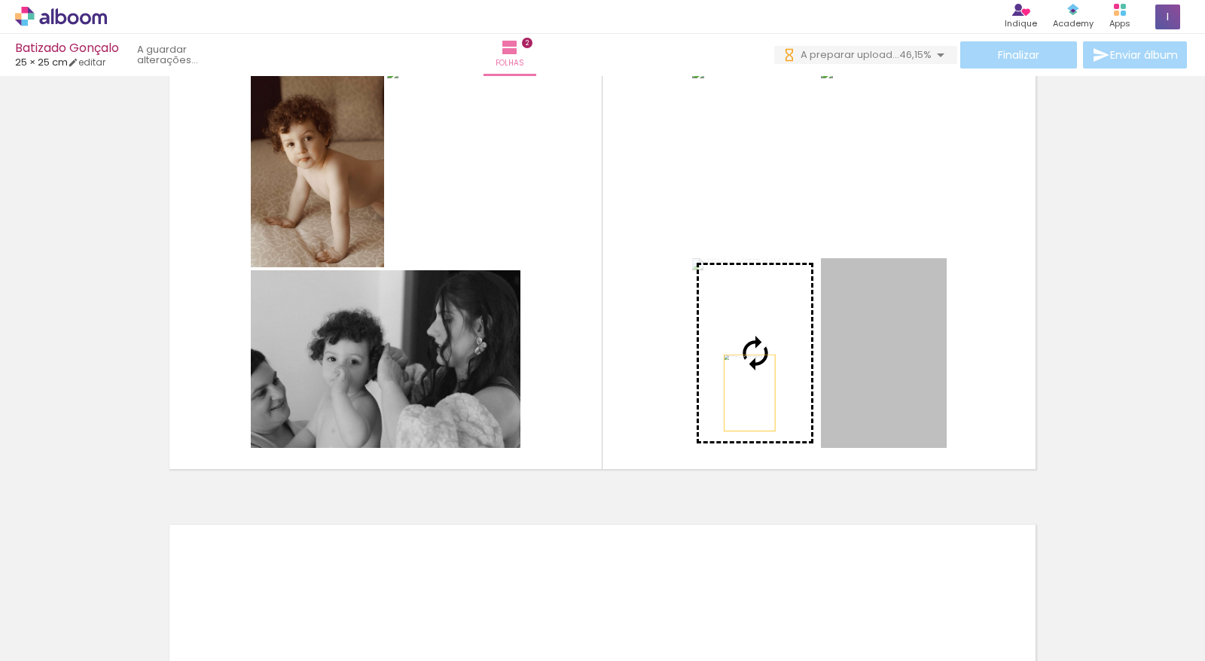
drag, startPoint x: 877, startPoint y: 392, endPoint x: 743, endPoint y: 392, distance: 133.3
click at [0, 0] on slot at bounding box center [0, 0] width 0 height 0
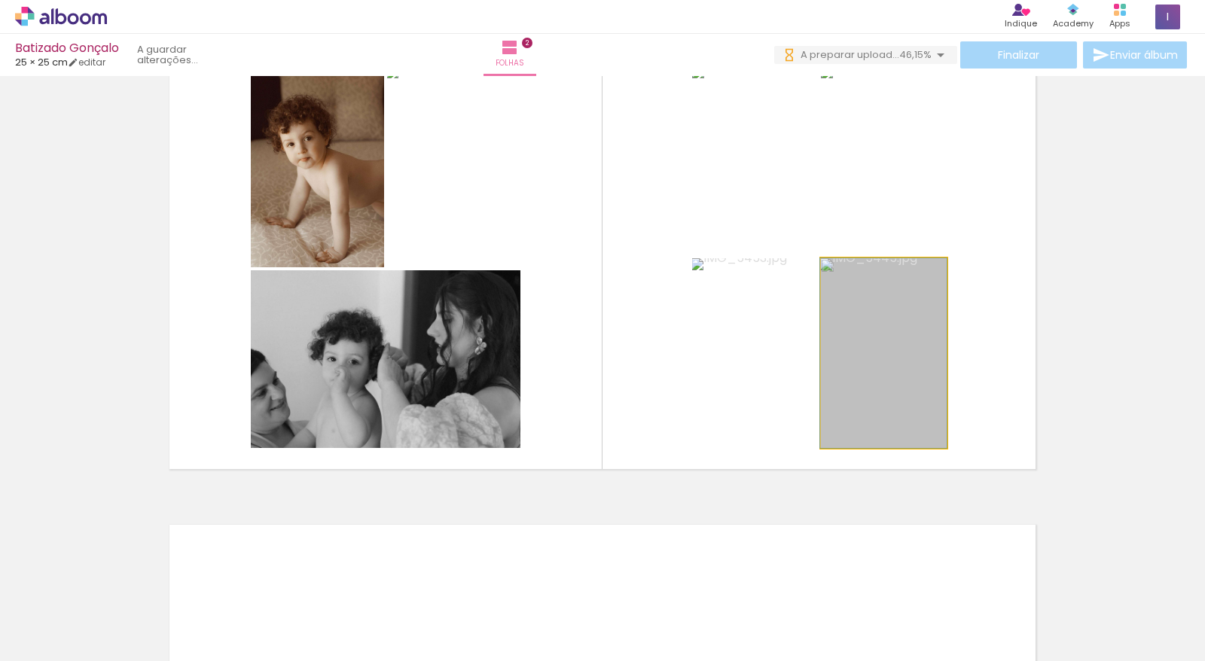
drag, startPoint x: 859, startPoint y: 392, endPoint x: 752, endPoint y: 392, distance: 107.0
click at [0, 0] on slot at bounding box center [0, 0] width 0 height 0
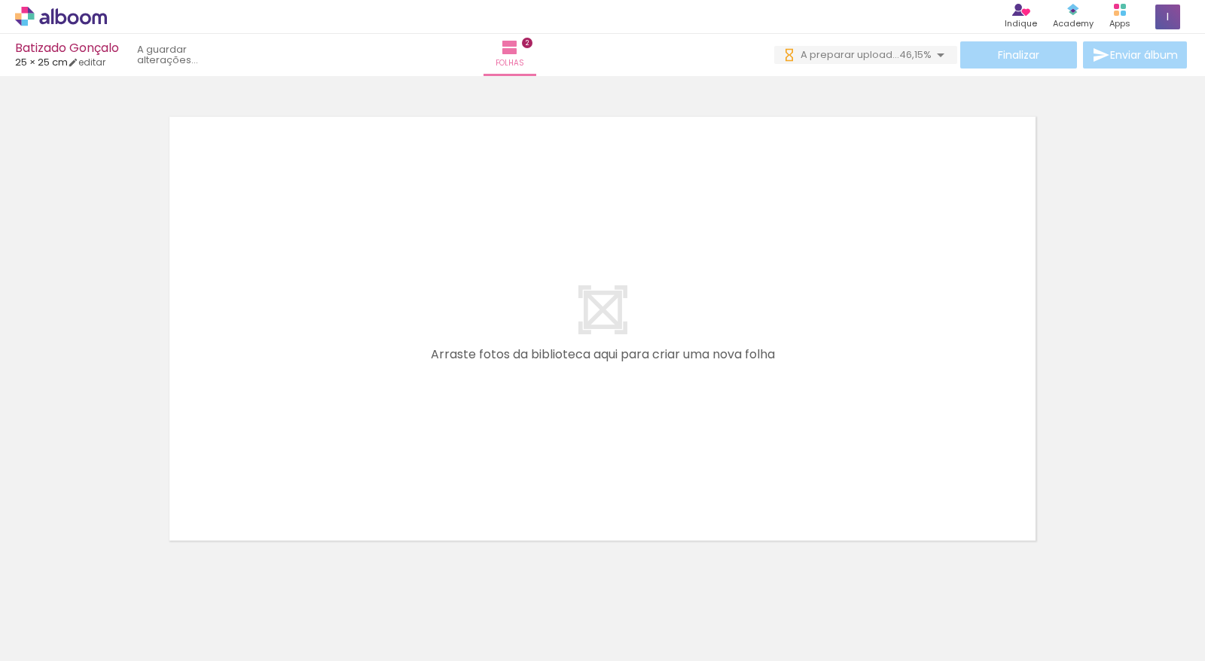
scroll to position [0, 2044]
drag, startPoint x: 396, startPoint y: 618, endPoint x: 356, endPoint y: 569, distance: 62.6
click at [388, 466] on quentale-workspace at bounding box center [602, 330] width 1205 height 661
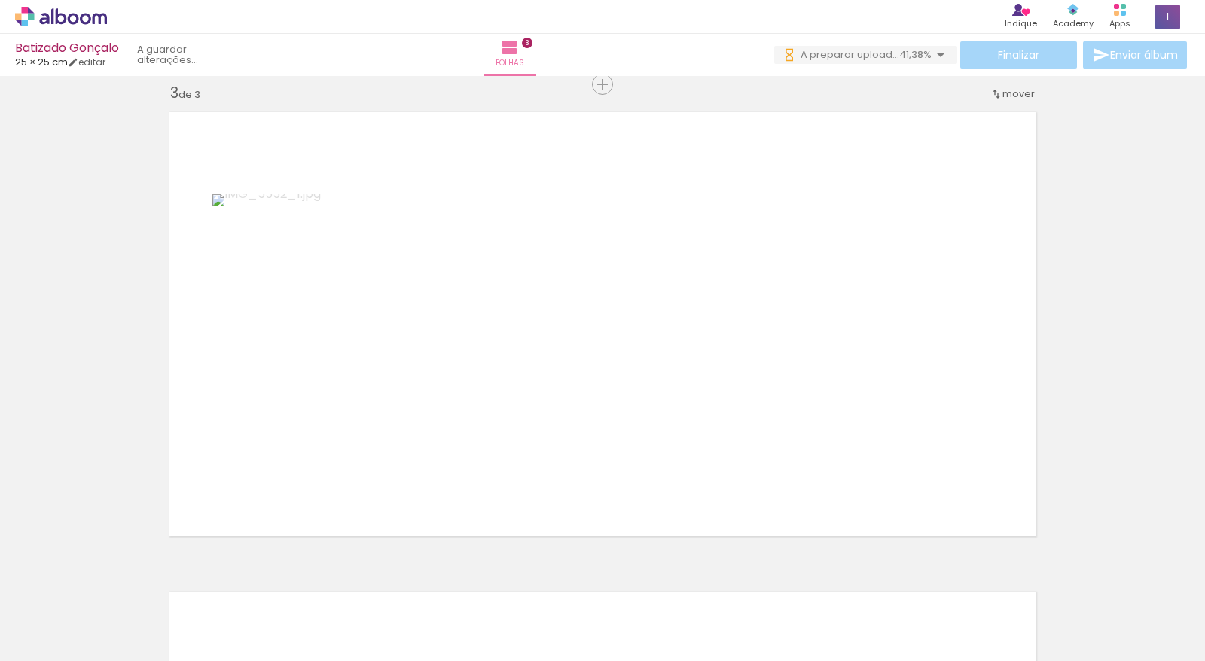
scroll to position [978, 0]
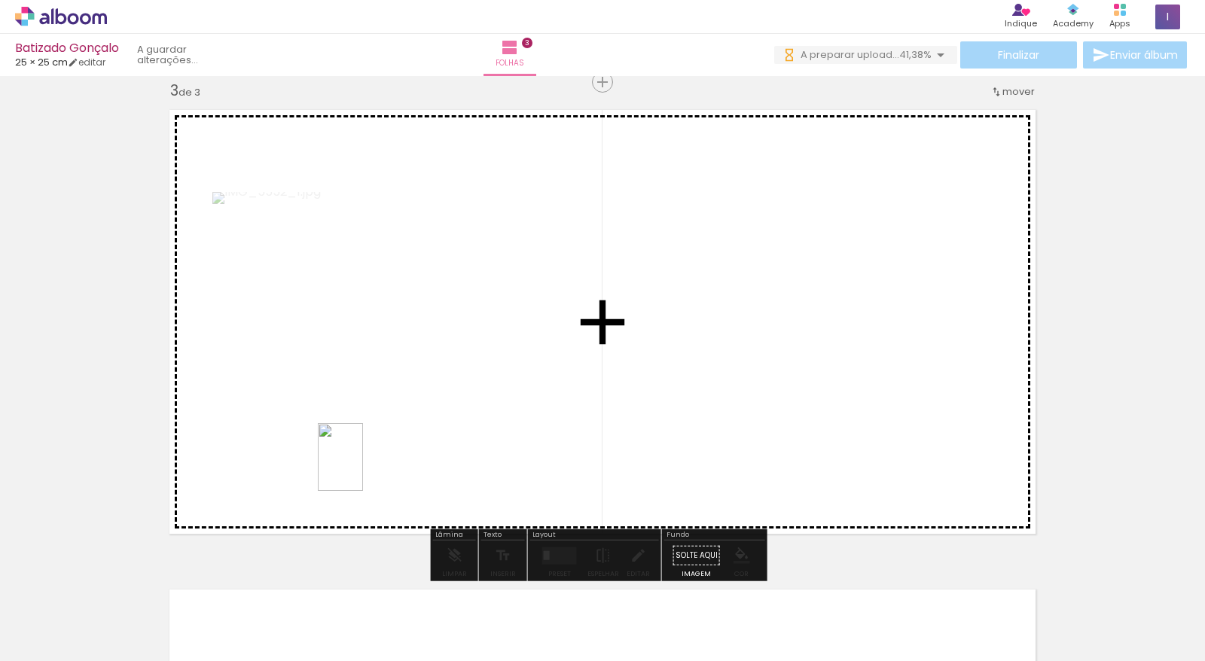
drag, startPoint x: 319, startPoint y: 584, endPoint x: 363, endPoint y: 469, distance: 123.5
click at [363, 469] on quentale-workspace at bounding box center [602, 330] width 1205 height 661
drag, startPoint x: 466, startPoint y: 544, endPoint x: 472, endPoint y: 462, distance: 82.3
click at [472, 462] on quentale-workspace at bounding box center [602, 330] width 1205 height 661
drag, startPoint x: 724, startPoint y: 611, endPoint x: 682, endPoint y: 460, distance: 156.2
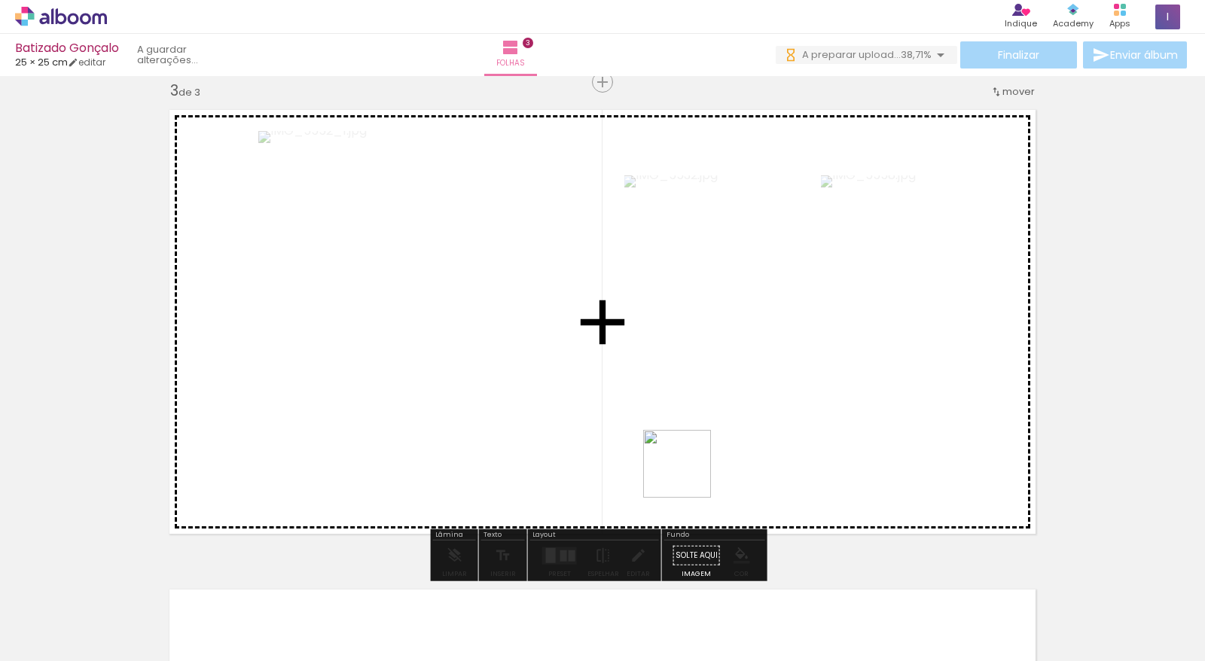
click at [682, 460] on quentale-workspace at bounding box center [602, 330] width 1205 height 661
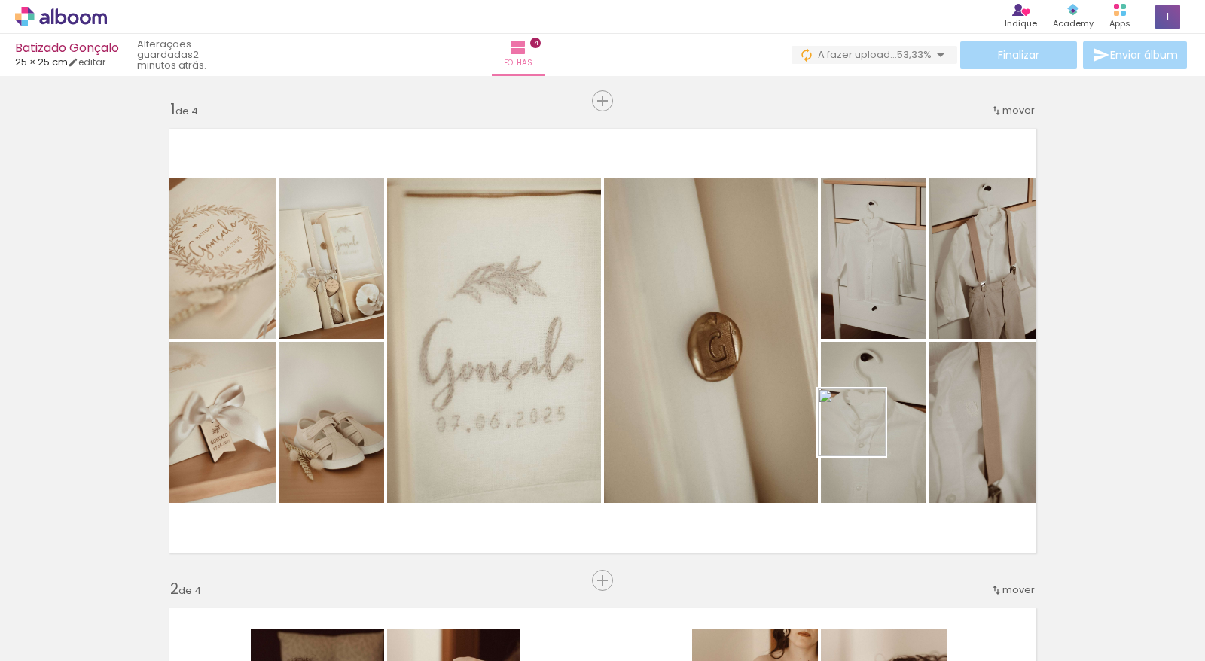
drag, startPoint x: 863, startPoint y: 481, endPoint x: 863, endPoint y: 434, distance: 46.7
click at [863, 434] on quentale-workspace at bounding box center [602, 330] width 1205 height 661
